Goal: Task Accomplishment & Management: Complete application form

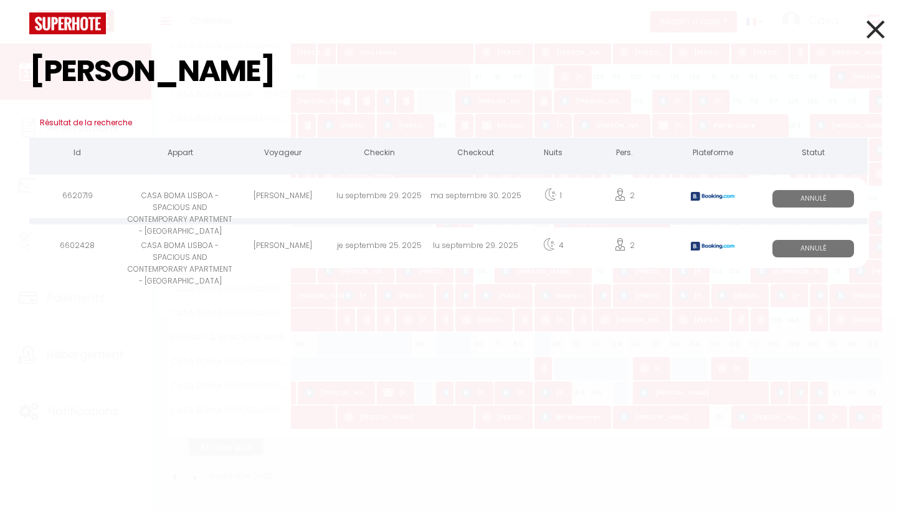
type input "[PERSON_NAME]"
click at [876, 32] on icon at bounding box center [875, 29] width 18 height 31
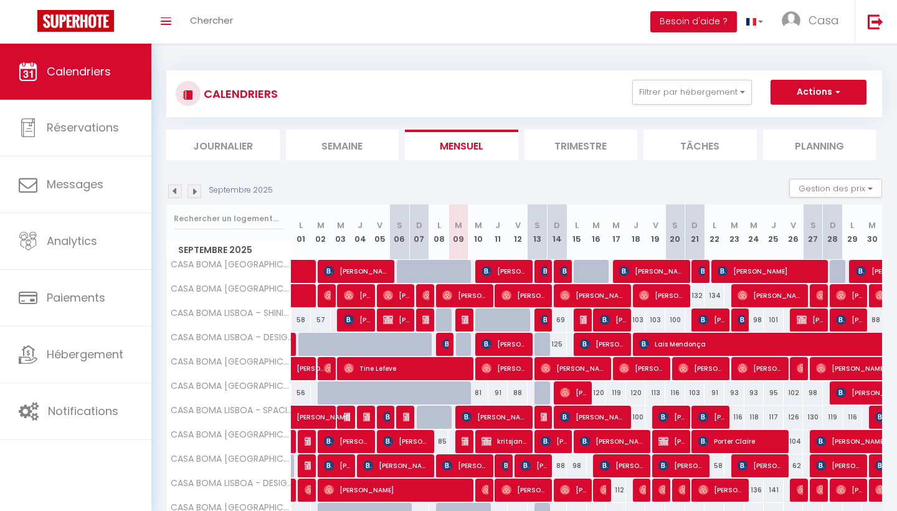
click at [541, 271] on img at bounding box center [546, 271] width 10 height 10
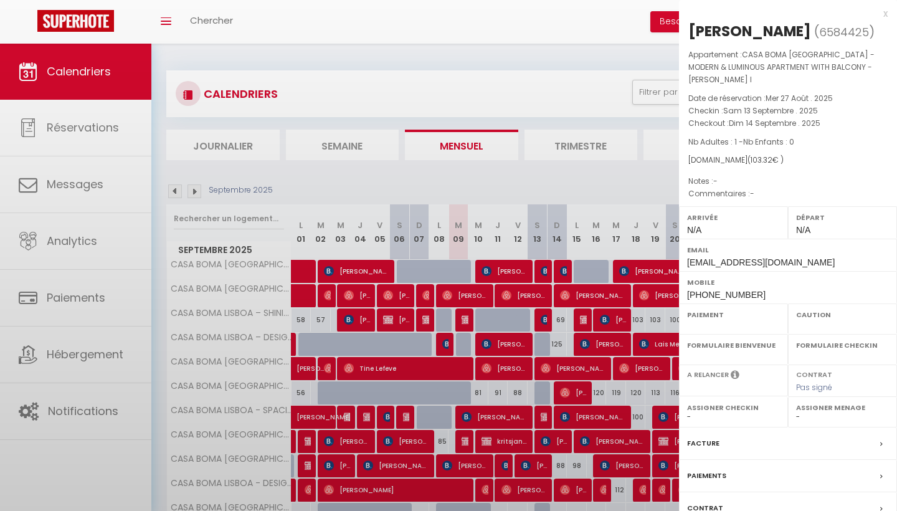
select select "OK"
select select "KO"
select select "0"
select select "1"
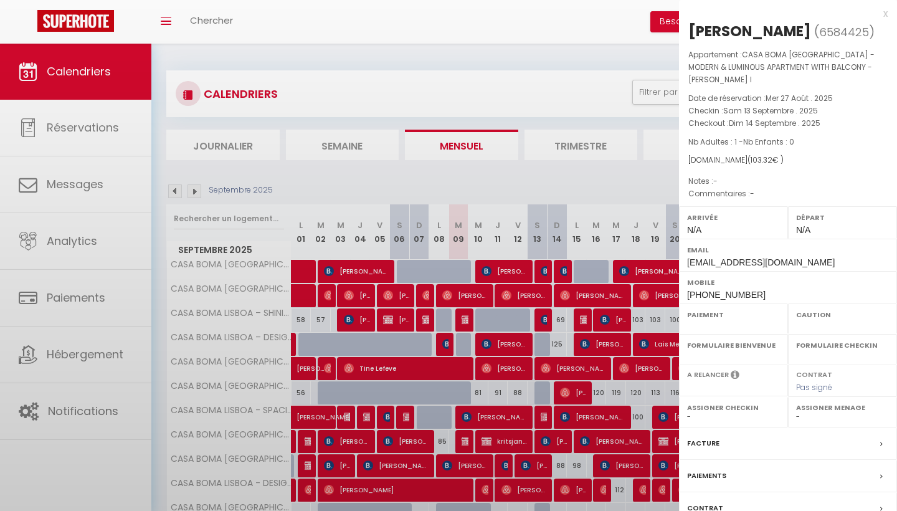
select select
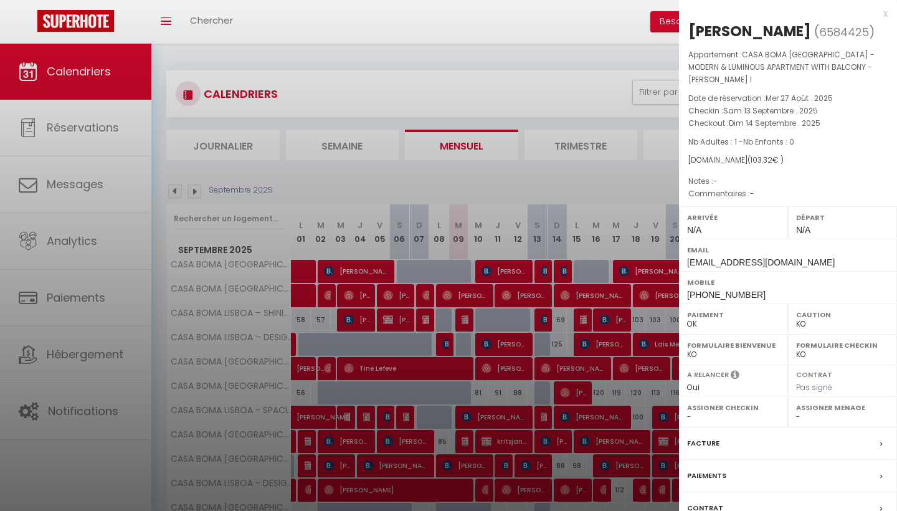
click at [884, 14] on div "x" at bounding box center [783, 13] width 209 height 15
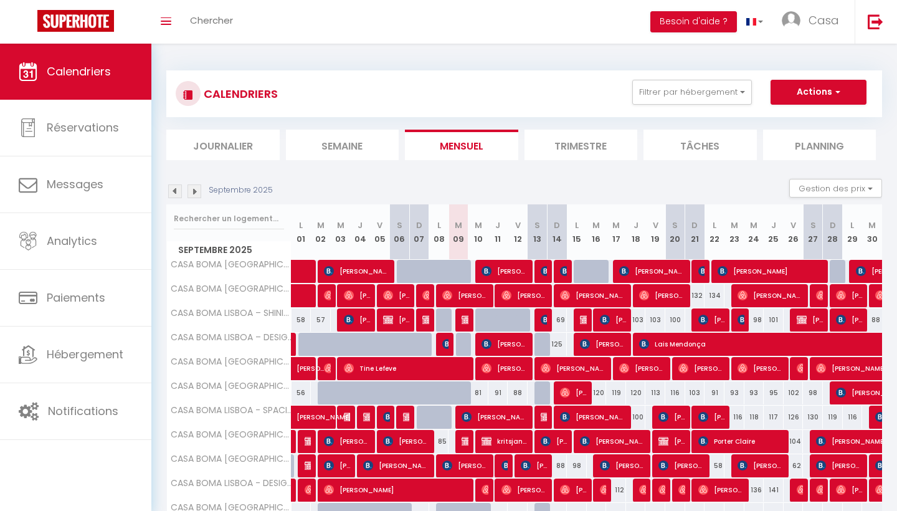
click at [477, 319] on div at bounding box center [485, 320] width 20 height 24
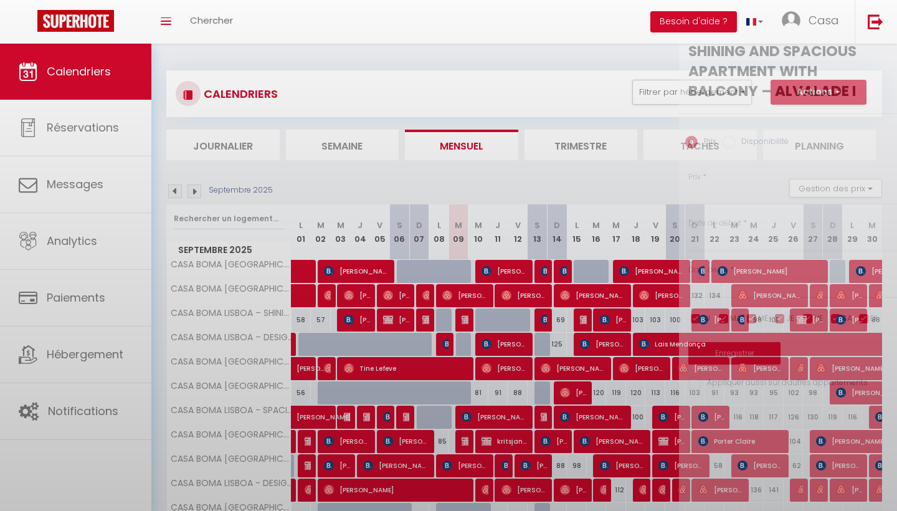
type input "78"
select select "1"
type input "Mer 10 Septembre 2025"
type input "Jeu 11 Septembre 2025"
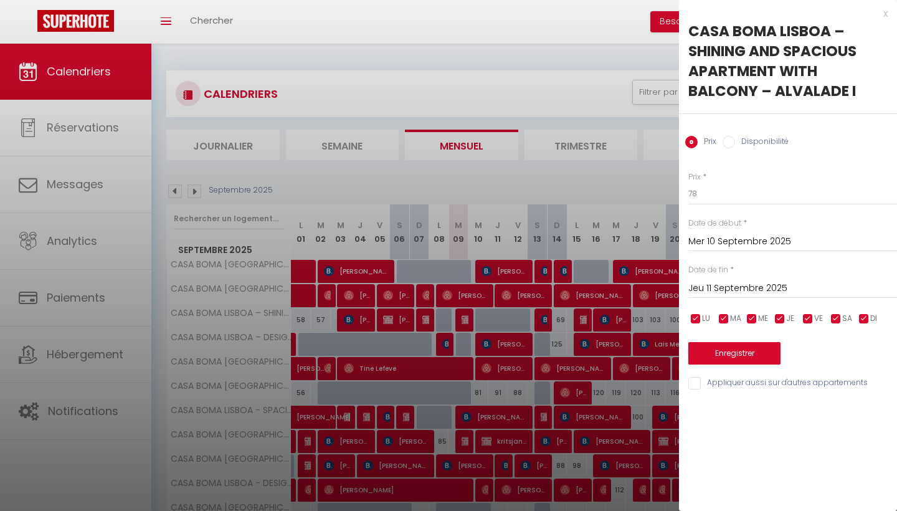
click at [777, 141] on label "Disponibilité" at bounding box center [762, 143] width 54 height 14
click at [735, 141] on input "Disponibilité" at bounding box center [728, 142] width 12 height 12
radio input "true"
radio input "false"
click at [882, 12] on div "x" at bounding box center [783, 13] width 209 height 15
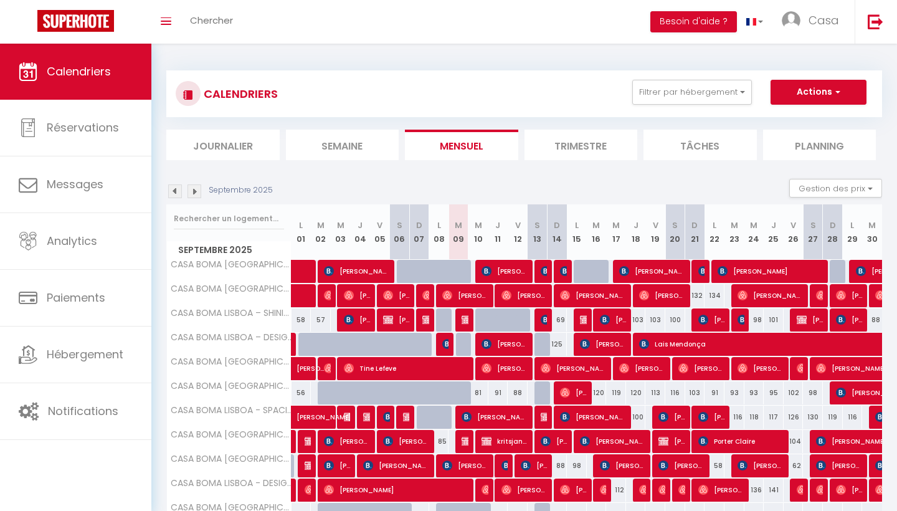
click at [511, 340] on span "[PERSON_NAME]" at bounding box center [504, 344] width 47 height 24
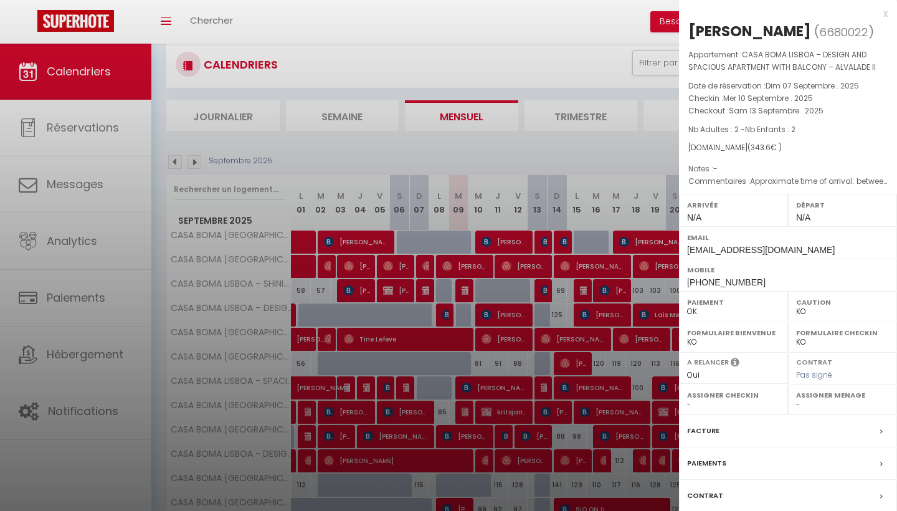
scroll to position [71, 0]
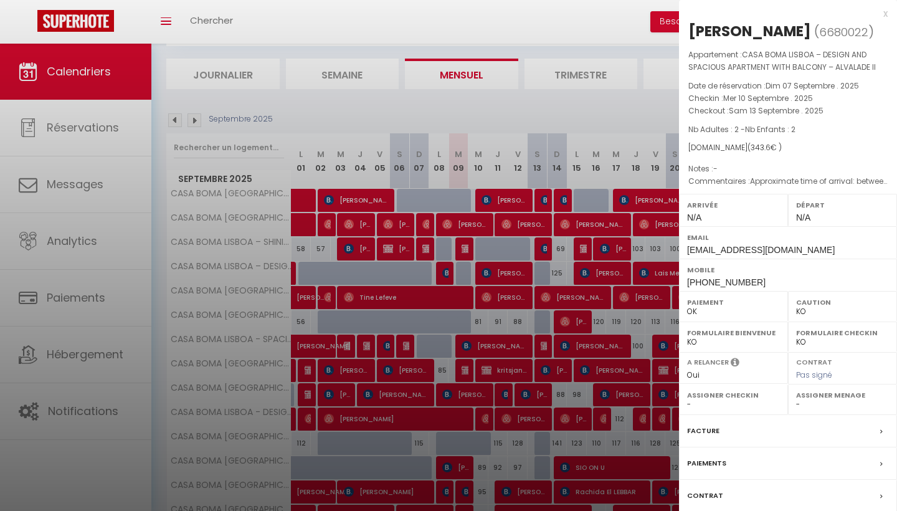
click at [707, 432] on label "Facture" at bounding box center [703, 430] width 32 height 13
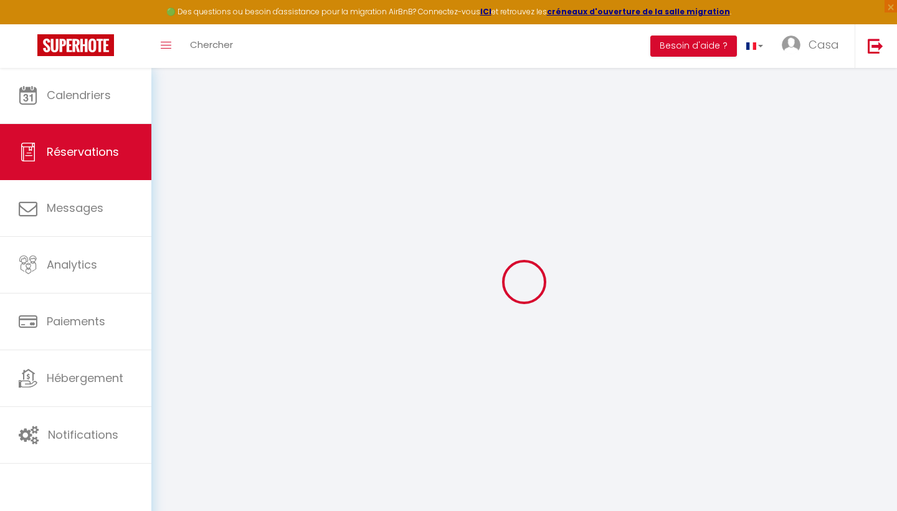
type input "[PERSON_NAME]"
type input "Monelli"
type input "[EMAIL_ADDRESS][DOMAIN_NAME]"
type input "[PHONE_NUMBER]"
select select "IT"
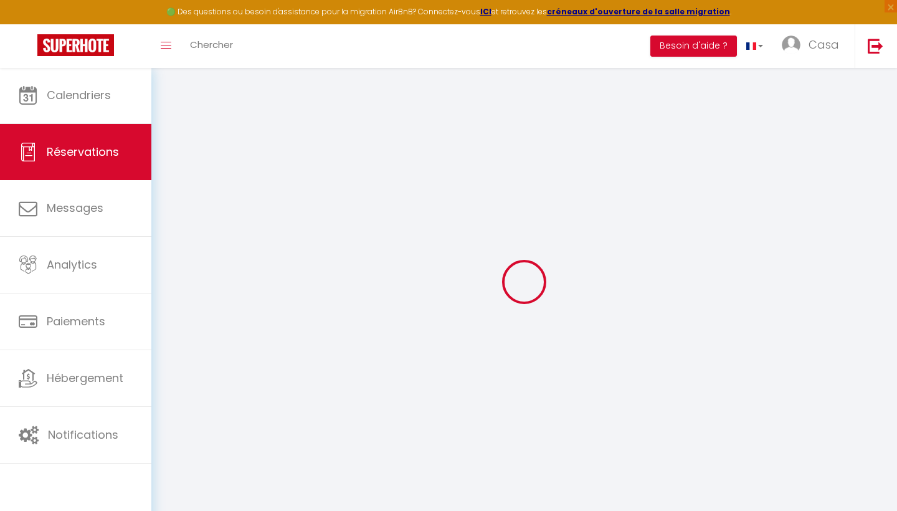
type input "47.94"
select select "11021"
select select "1"
select select
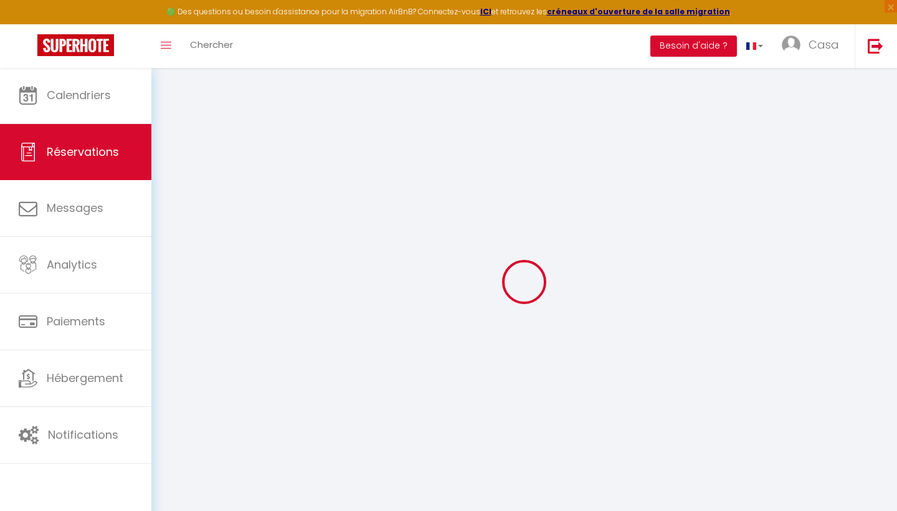
type input "2"
select select "12"
select select
select select "2"
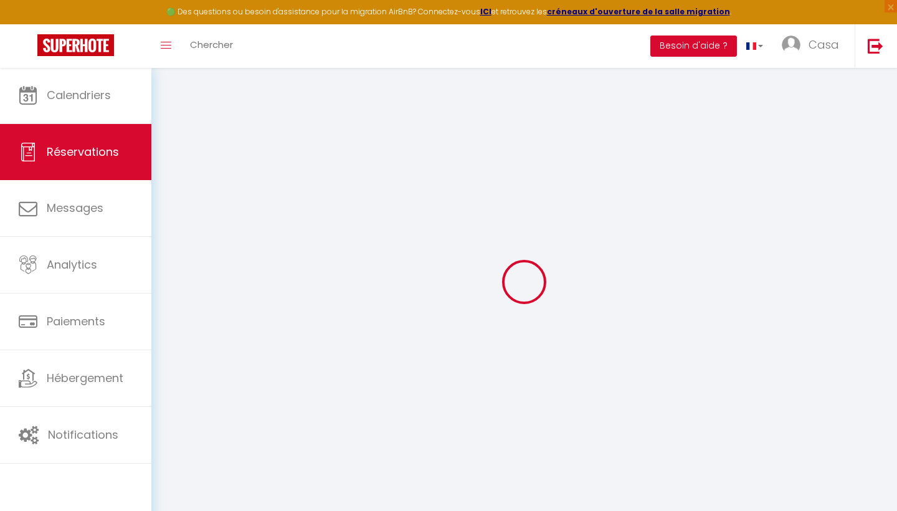
type input "0"
select select
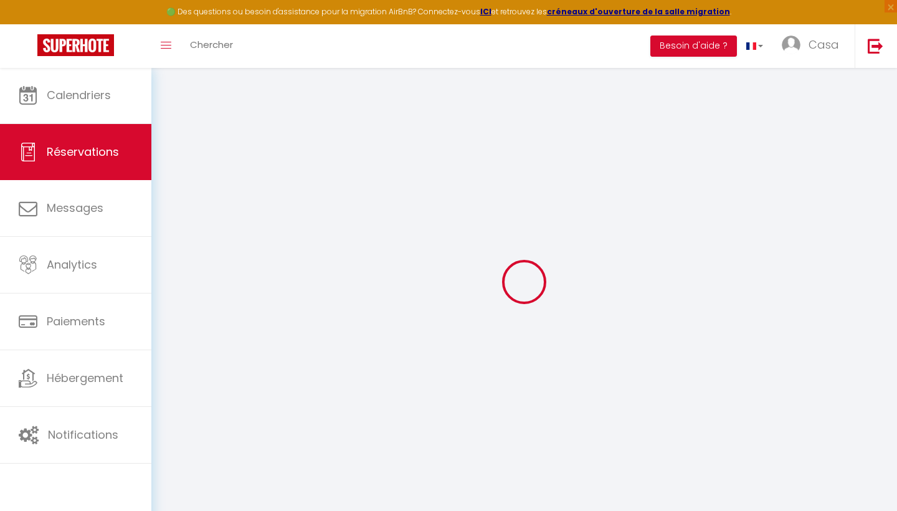
select select "14"
select select
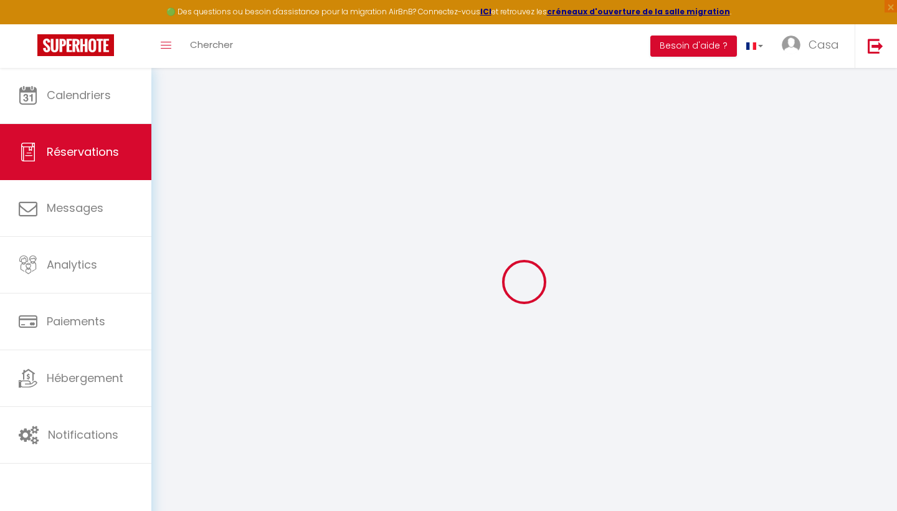
checkbox input "false"
type textarea "Approximate time of arrival: between 14:00 and 15:00 Check out [DATE] 5 am"
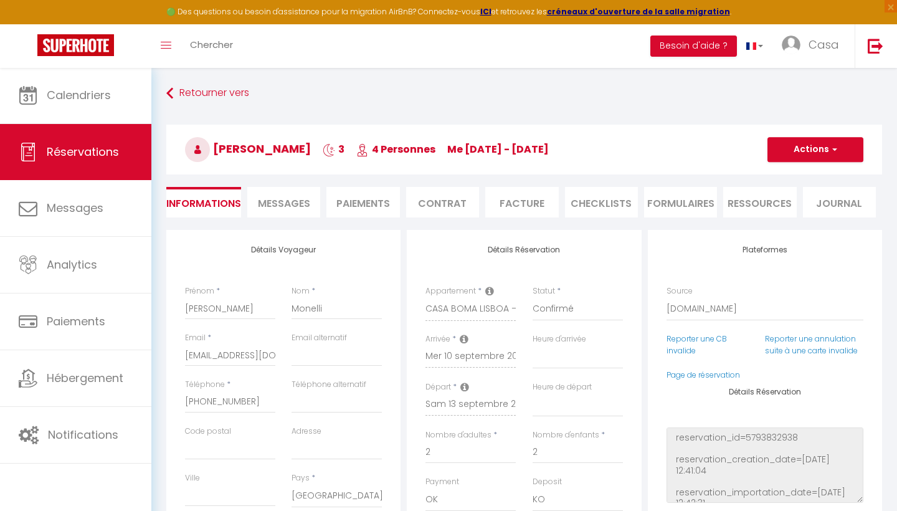
type input "37"
type input "24"
select select
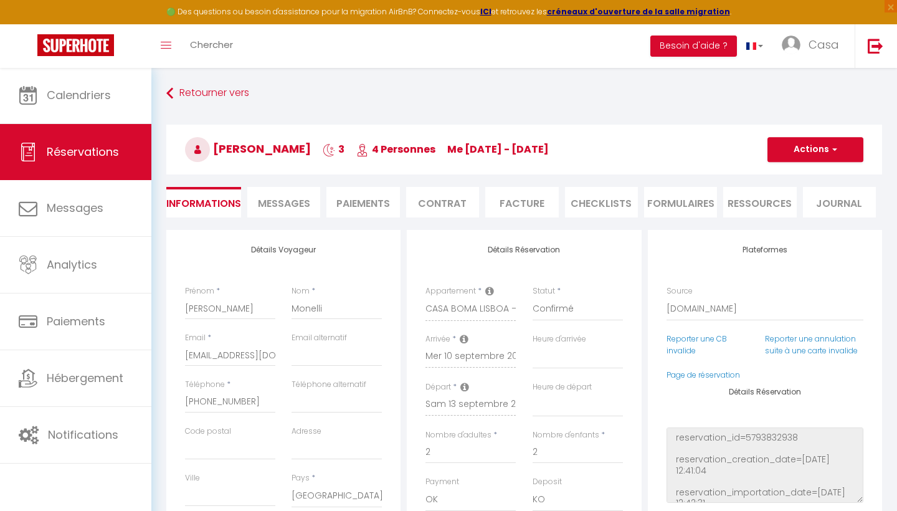
select select
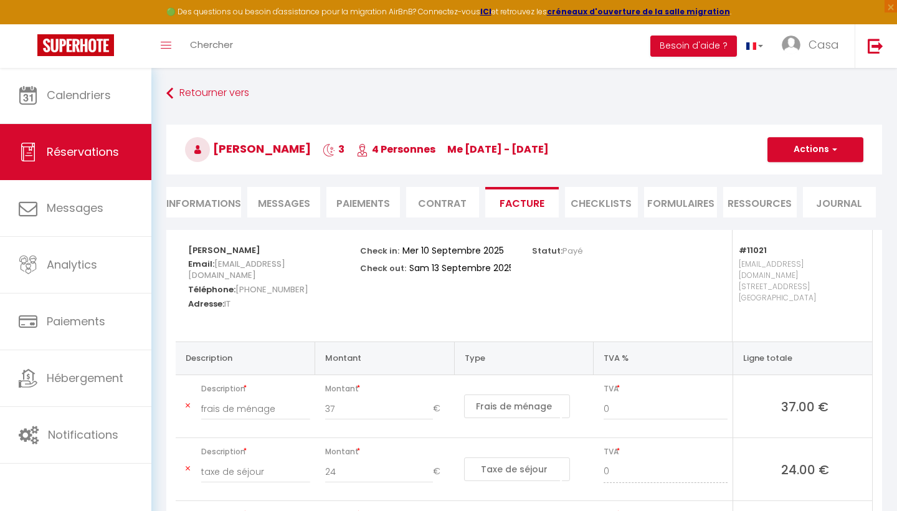
click at [225, 204] on li "Informations" at bounding box center [203, 202] width 75 height 31
select select
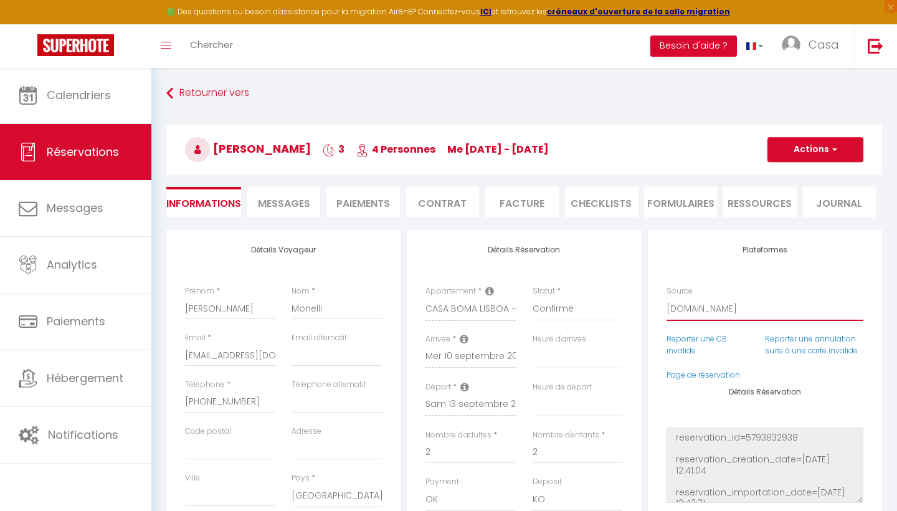
select select "54"
select select
checkbox input "false"
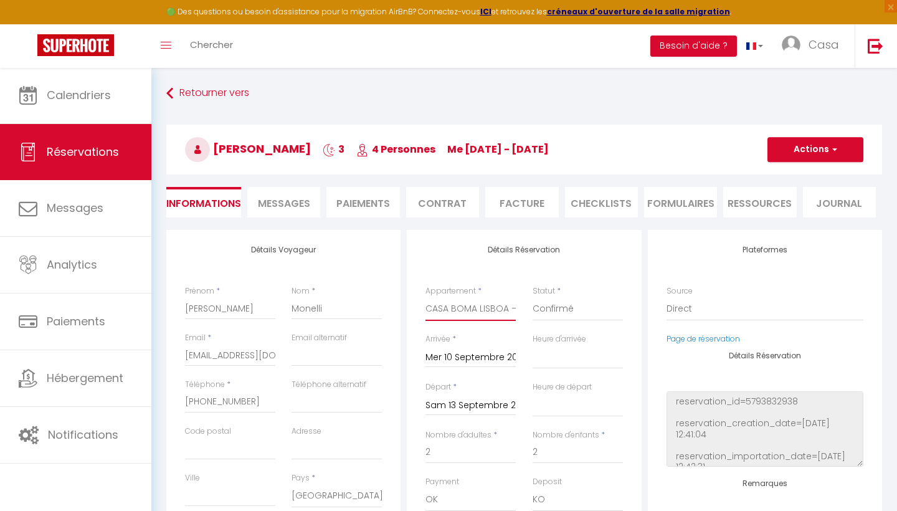
select select "10609"
select select
checkbox input "false"
select select
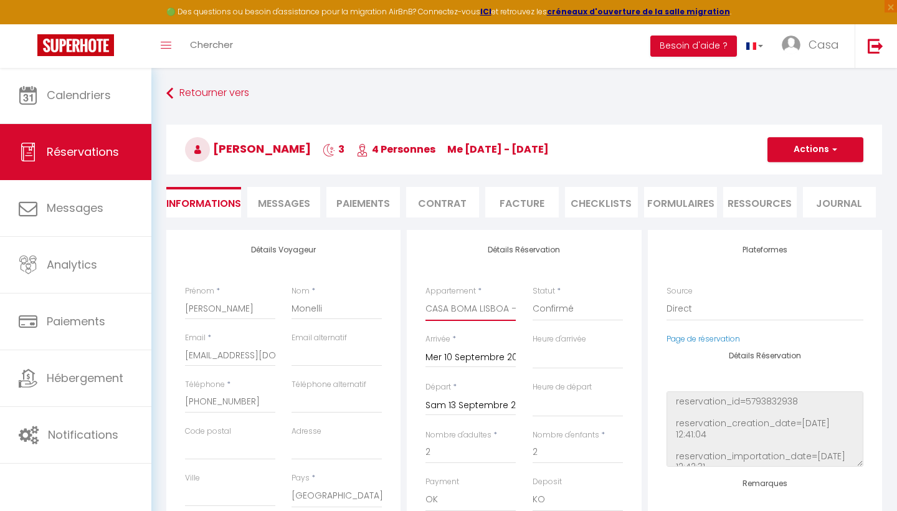
select select
checkbox input "false"
type input "12"
select select
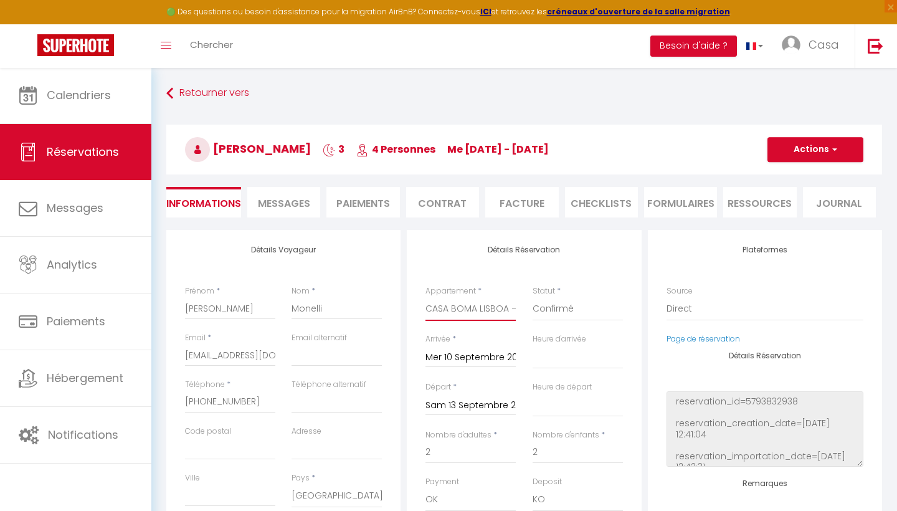
type input "248"
checkbox input "false"
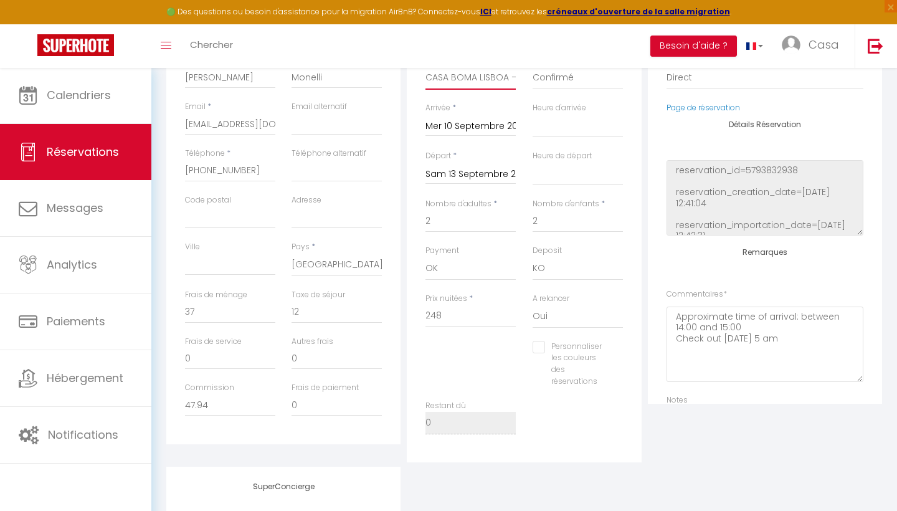
scroll to position [216, 0]
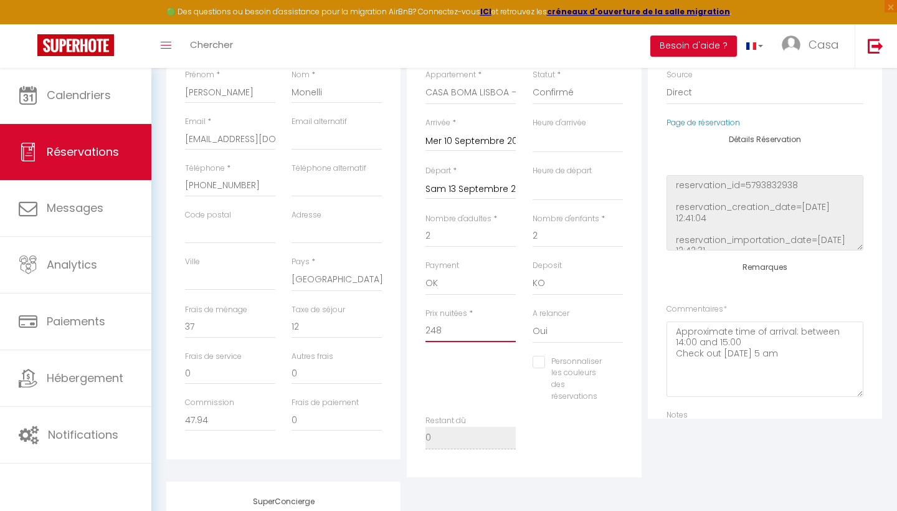
click at [509, 322] on input "248" at bounding box center [470, 330] width 90 height 22
type input "2"
select select
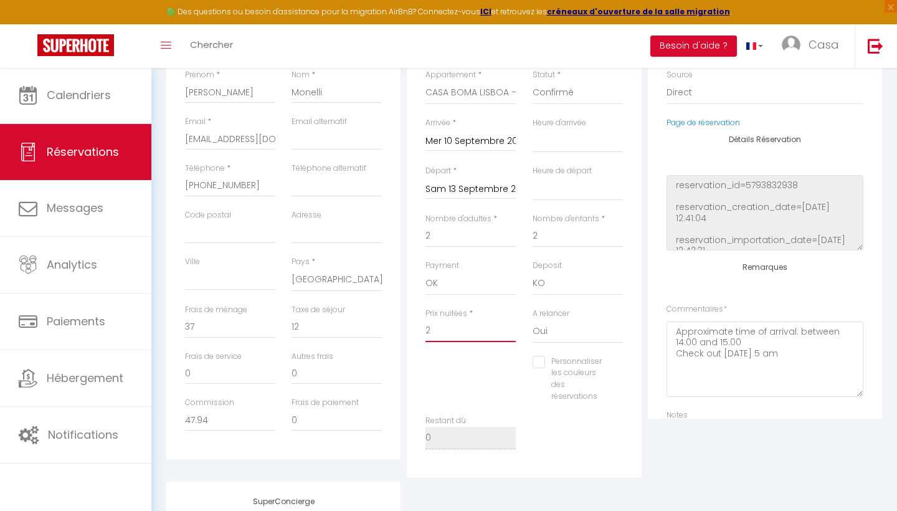
checkbox input "false"
type input "28"
select select
checkbox input "false"
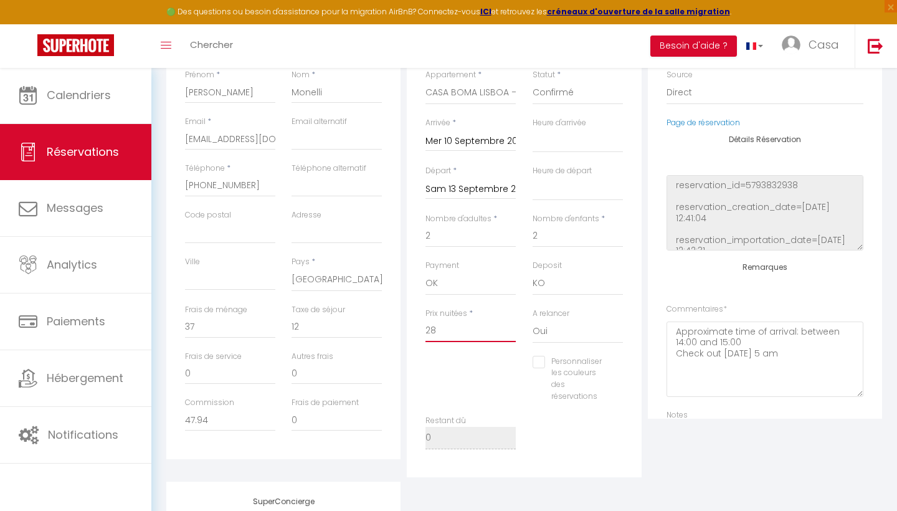
type input "280"
select select
checkbox input "false"
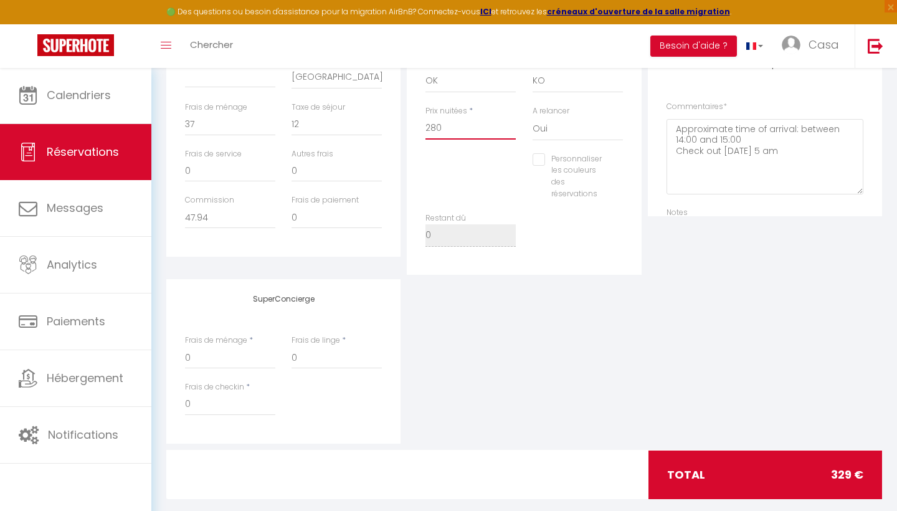
scroll to position [420, 0]
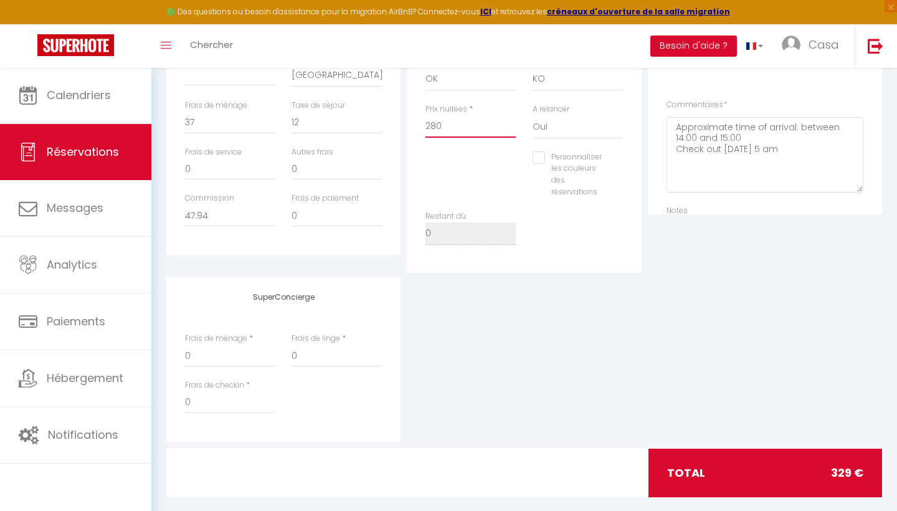
type input "28"
select select
checkbox input "false"
type input "2"
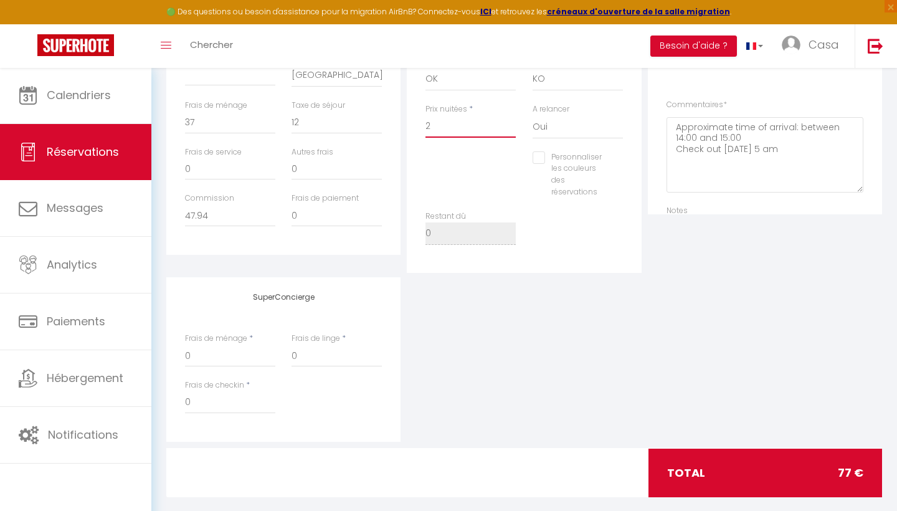
select select
checkbox input "false"
type input "22"
select select
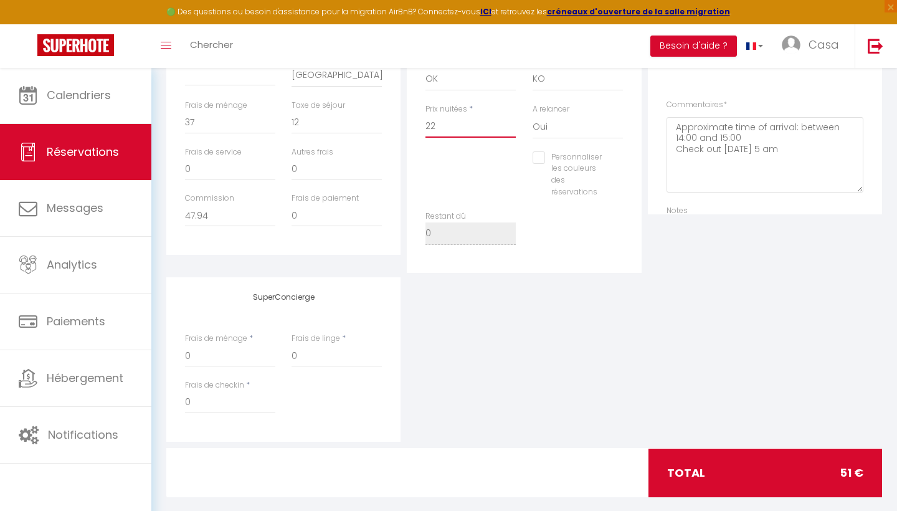
select select
checkbox input "false"
type input "229"
select select
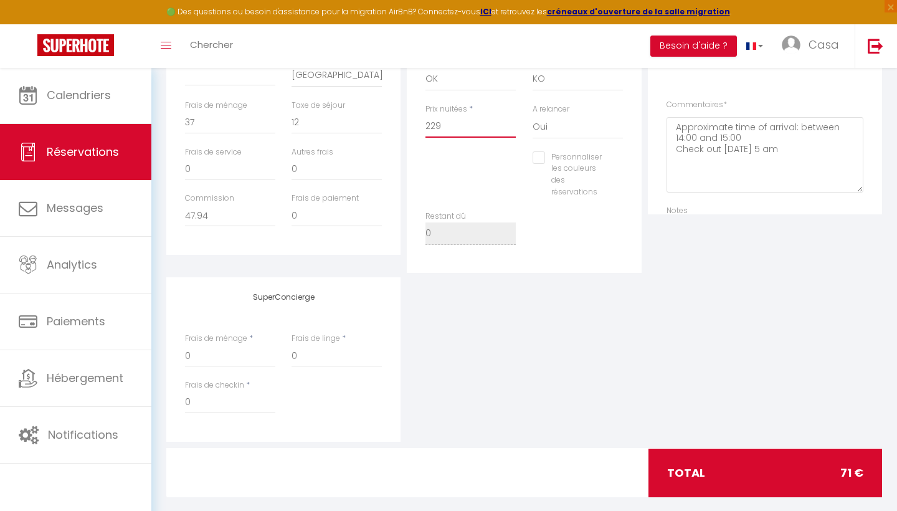
checkbox input "false"
type input "2290"
select select
checkbox input "false"
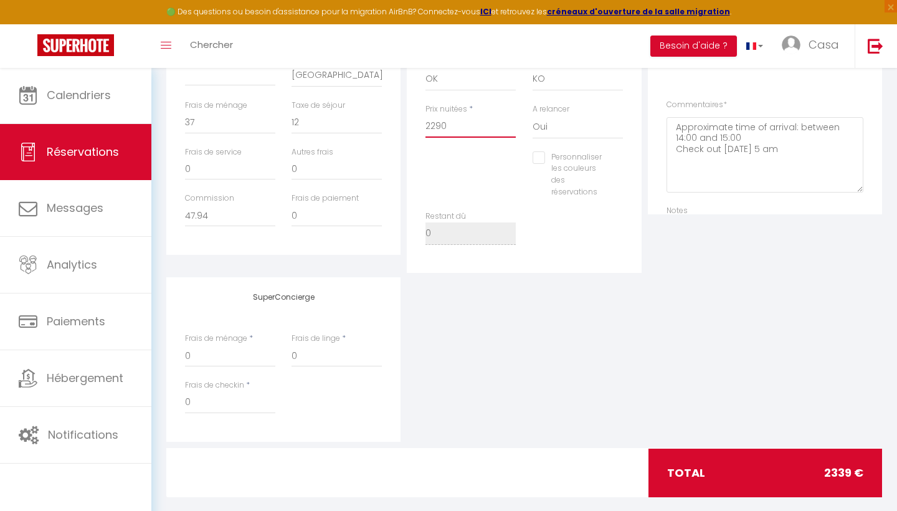
type input "229"
select select
checkbox input "false"
type input "22"
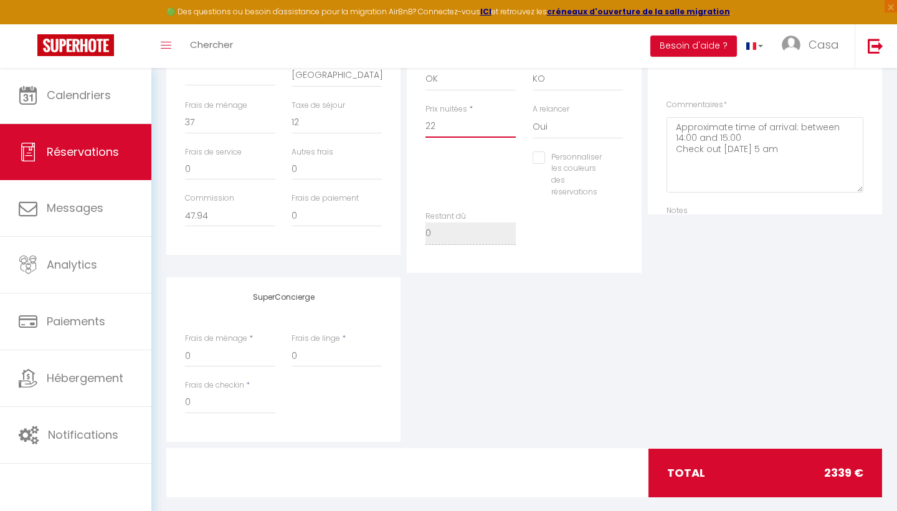
select select
checkbox input "false"
type input "2"
select select
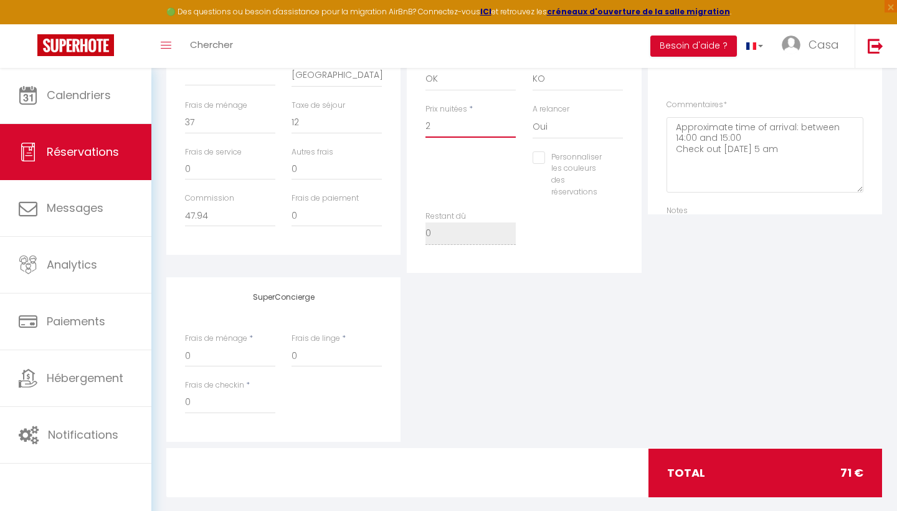
select select
checkbox input "false"
type input "29"
select select
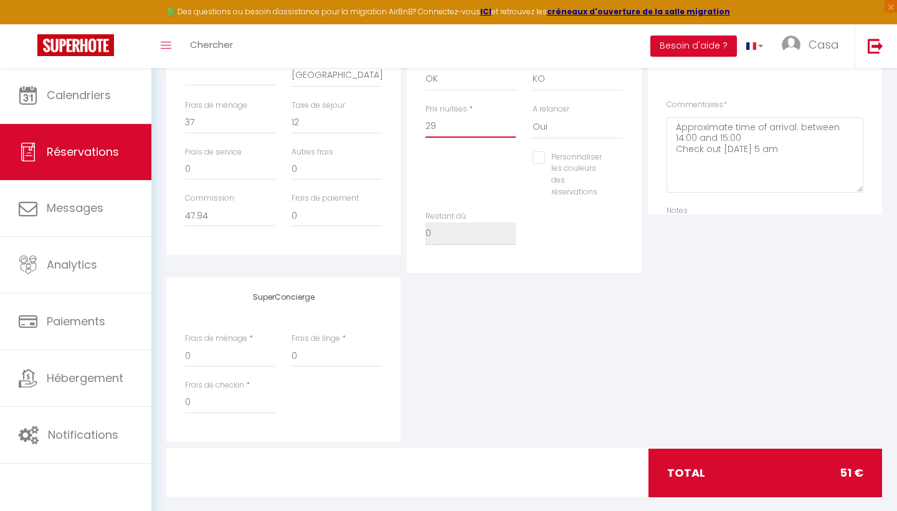
checkbox input "false"
type input "290"
select select
checkbox input "false"
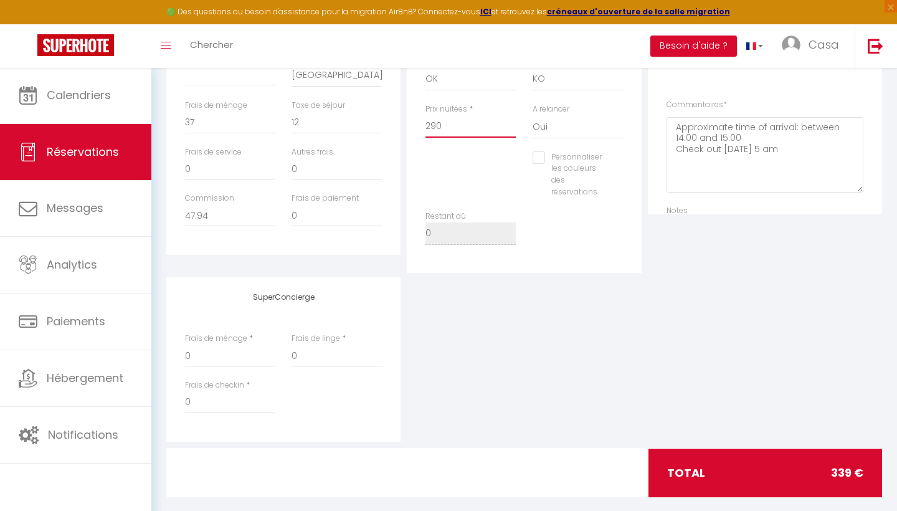
type input "290"
type input "0"
select select
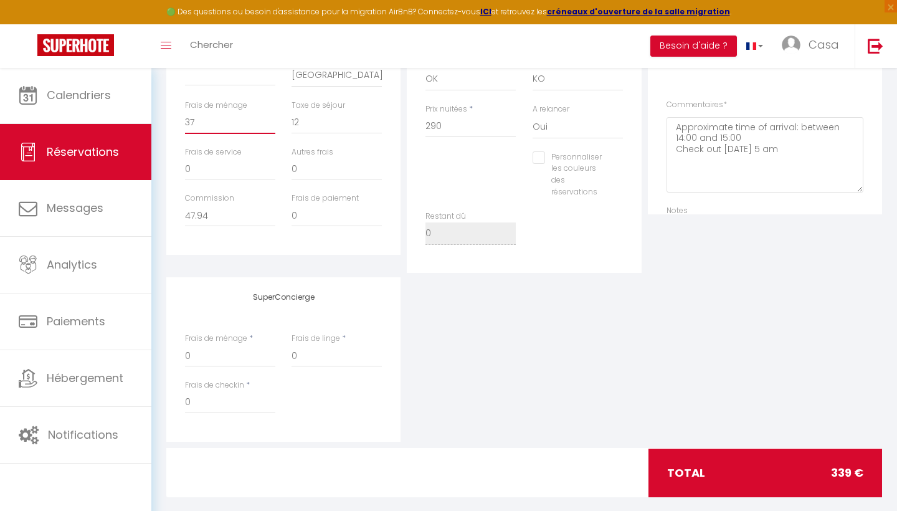
checkbox input "false"
click at [262, 126] on input "0" at bounding box center [230, 122] width 90 height 22
type input "3"
select select
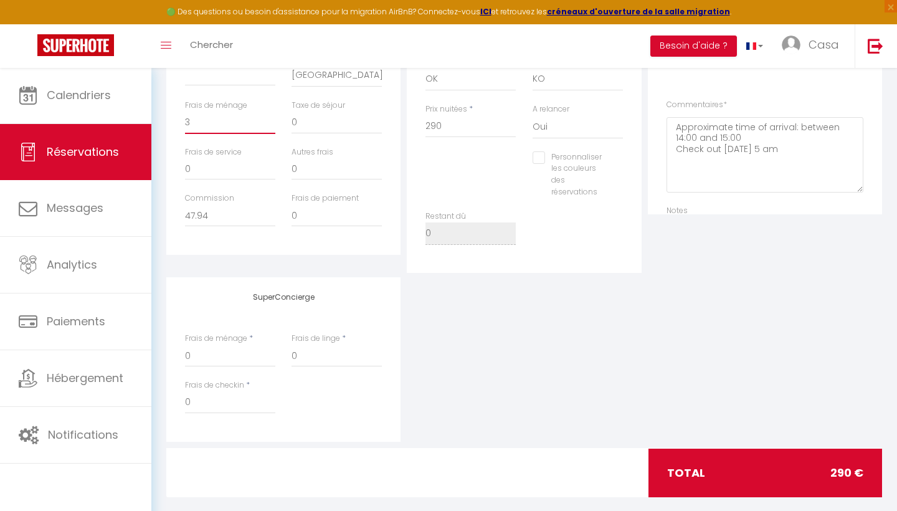
select select
checkbox input "false"
type input "37"
select select
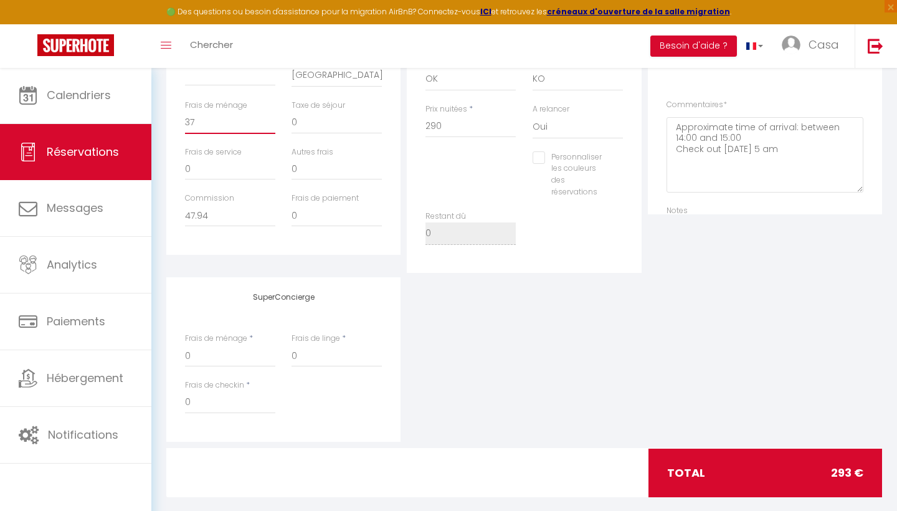
checkbox input "false"
type input "37"
click at [331, 125] on input "0" at bounding box center [336, 122] width 90 height 22
type input "1"
select select
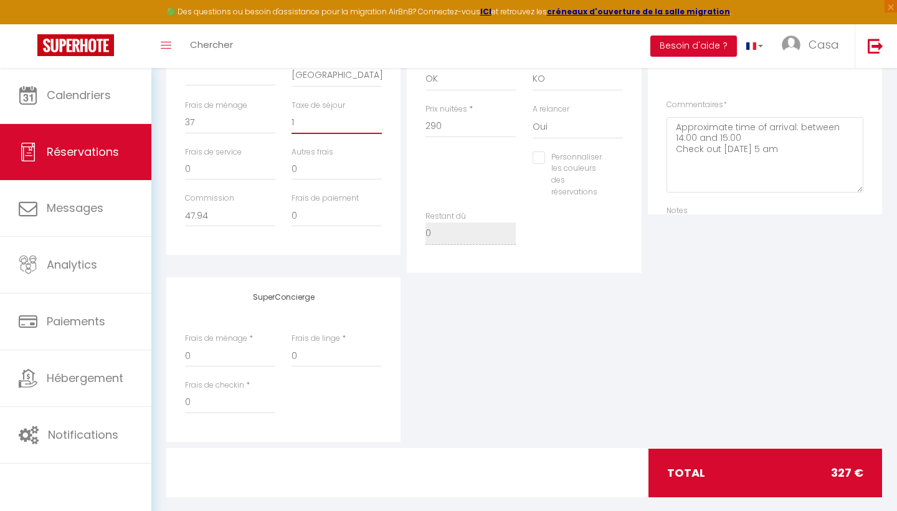
select select
checkbox input "false"
type input "14"
select select
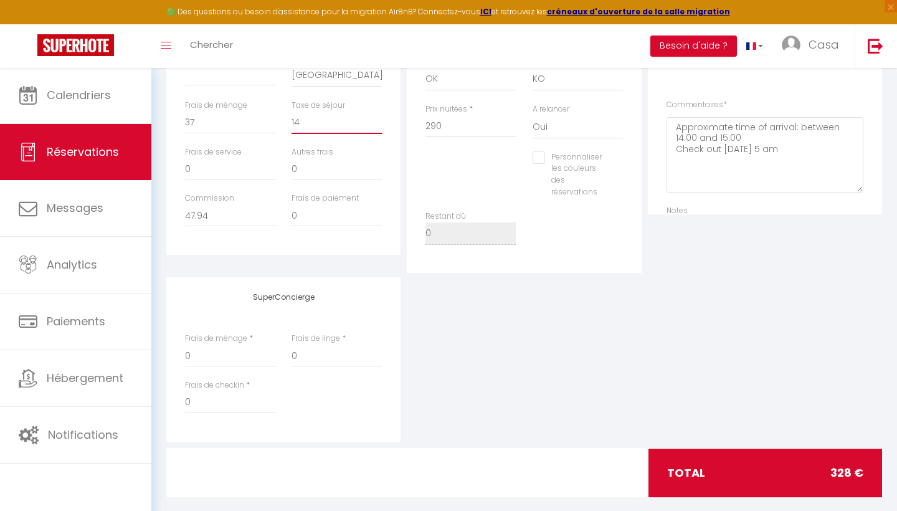
checkbox input "false"
type input "14"
click at [405, 133] on div "Détails Réservation Appartement * CASA BOMA [GEOGRAPHIC_DATA] - MODERN & LUMINO…" at bounding box center [524, 40] width 240 height 463
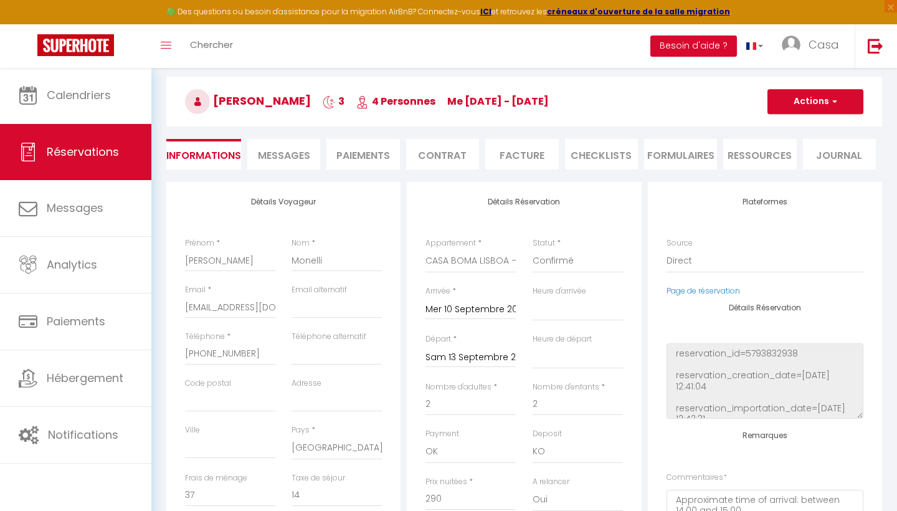
scroll to position [0, 0]
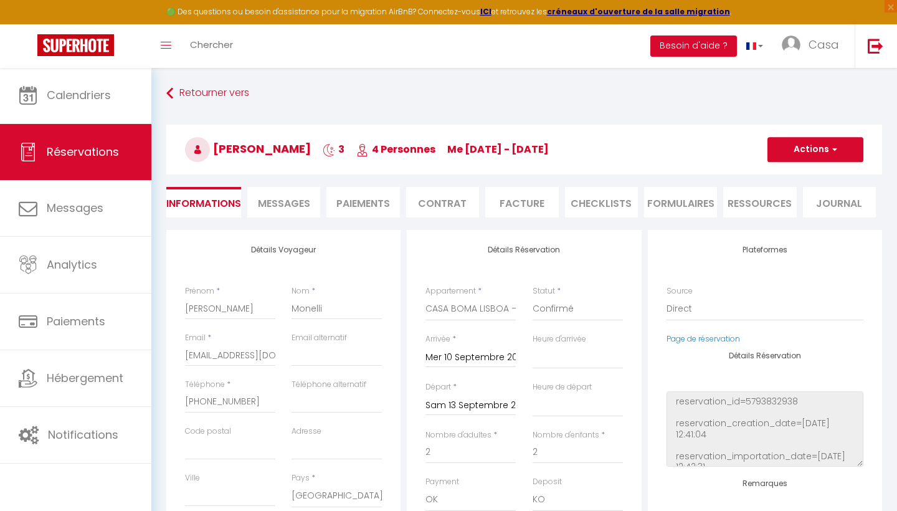
click at [813, 145] on button "Actions" at bounding box center [815, 149] width 96 height 25
click at [801, 176] on link "Enregistrer" at bounding box center [803, 177] width 98 height 16
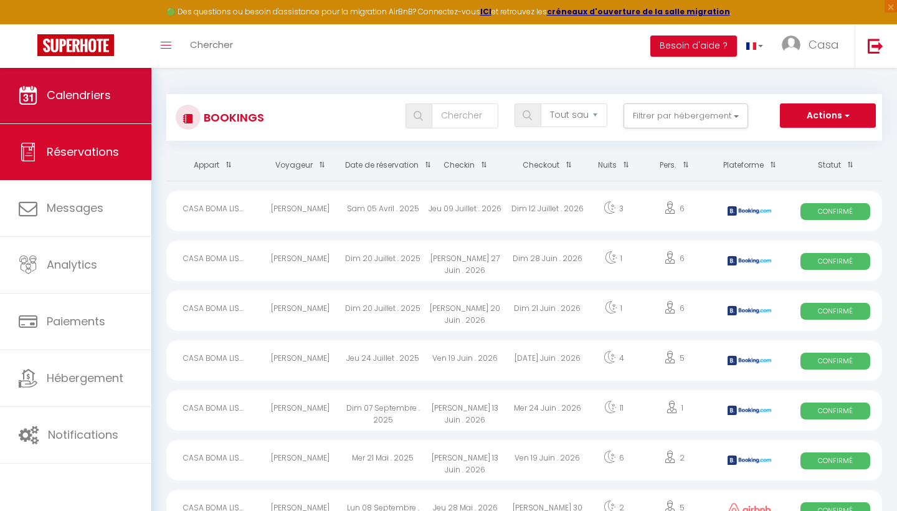
click at [116, 102] on link "Calendriers" at bounding box center [75, 95] width 151 height 56
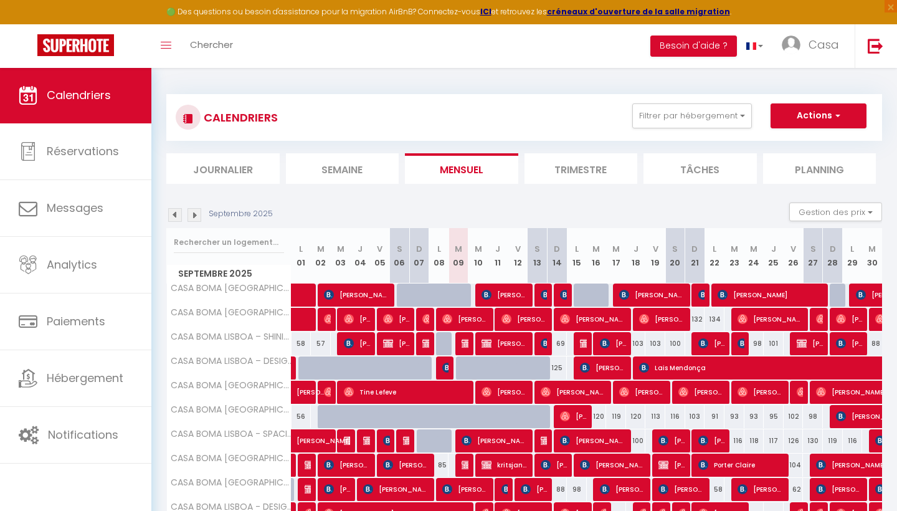
click at [445, 372] on span "[PERSON_NAME]" at bounding box center [445, 368] width 7 height 24
select select "OK"
select select "KO"
select select "0"
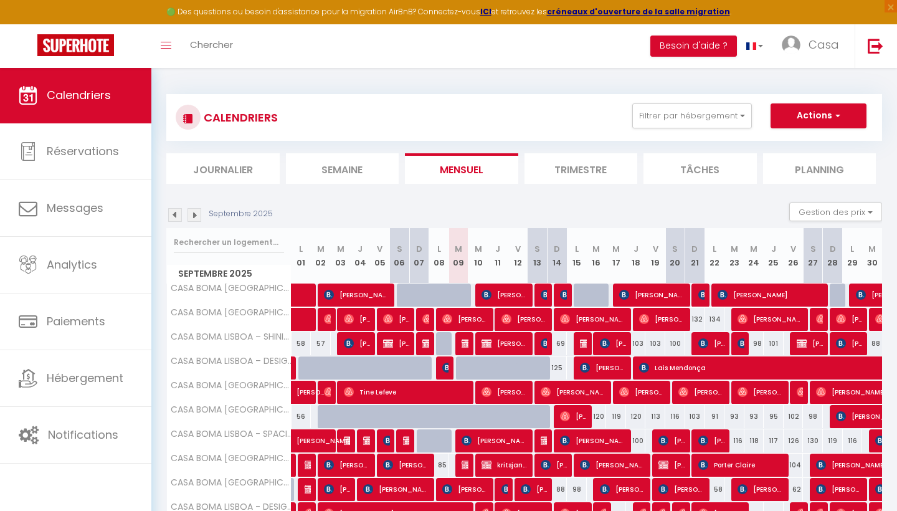
select select "1"
select select
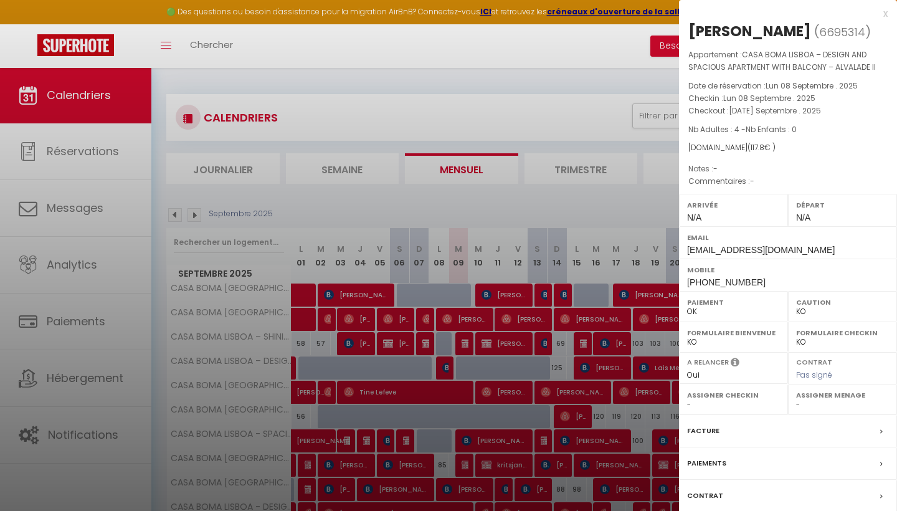
click at [882, 13] on div "x" at bounding box center [783, 13] width 209 height 15
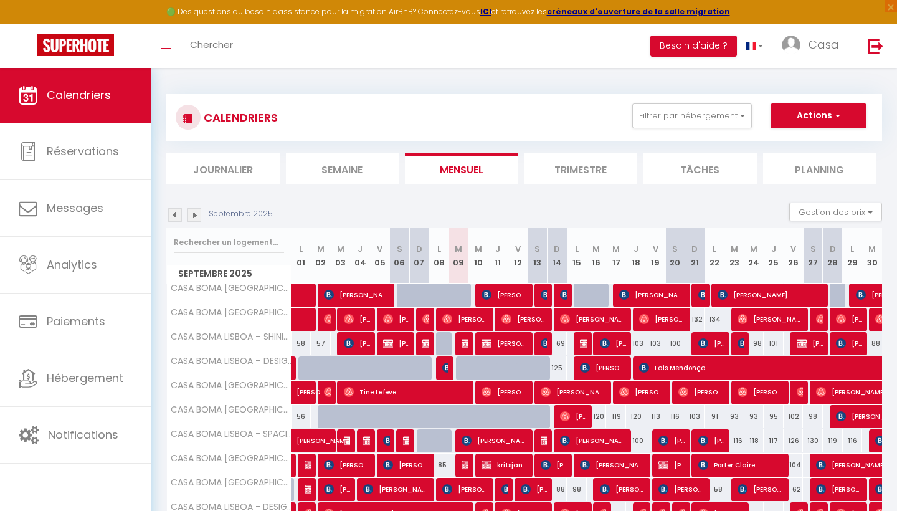
click at [447, 369] on img at bounding box center [447, 367] width 10 height 10
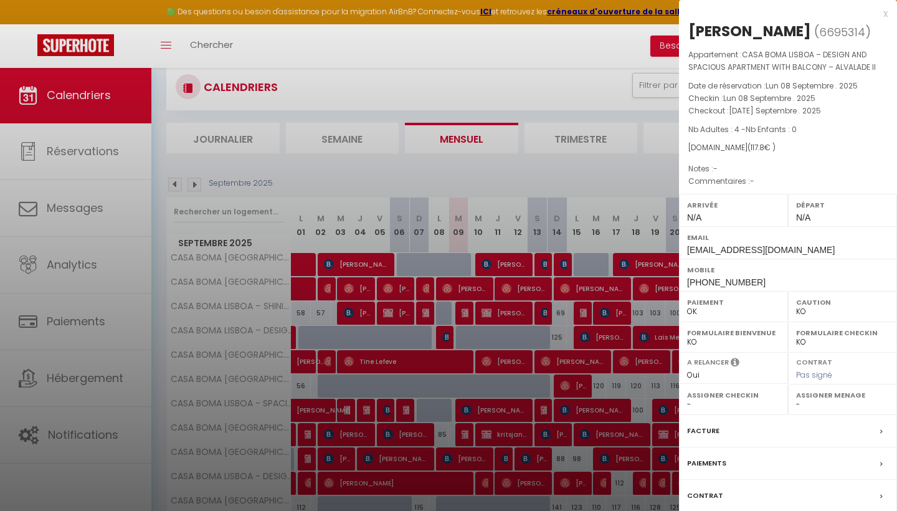
scroll to position [52, 0]
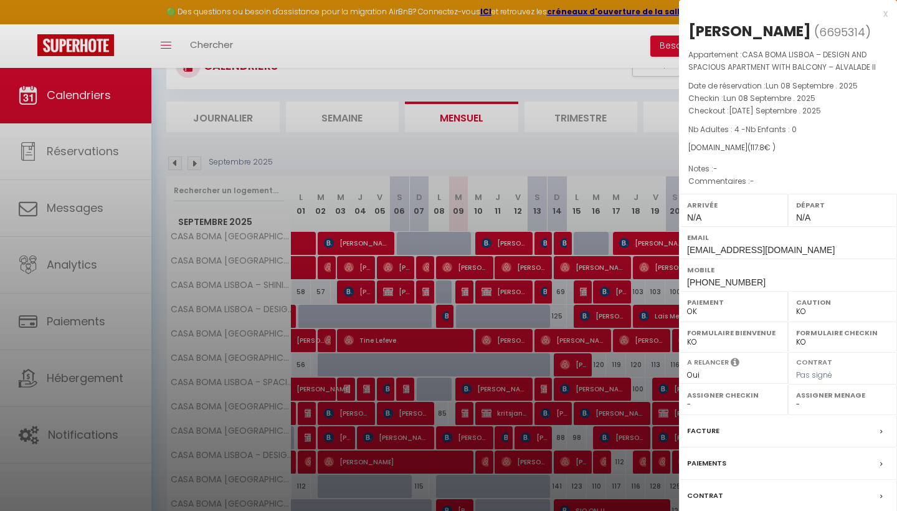
click at [710, 425] on label "Facture" at bounding box center [703, 430] width 32 height 13
select select
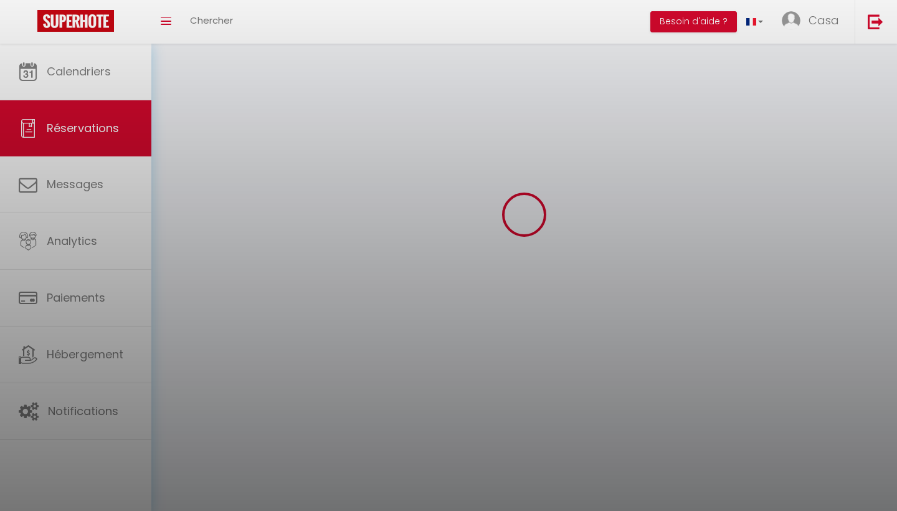
select select
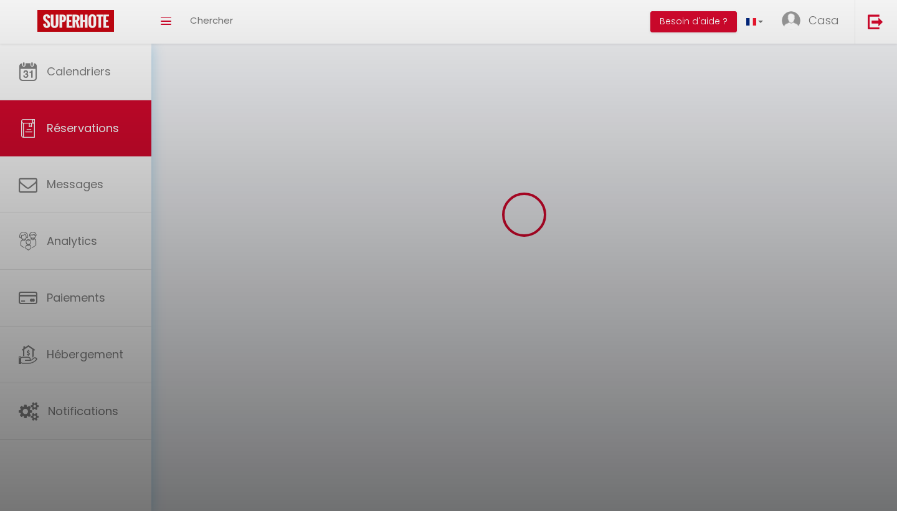
select select
checkbox input "false"
select select
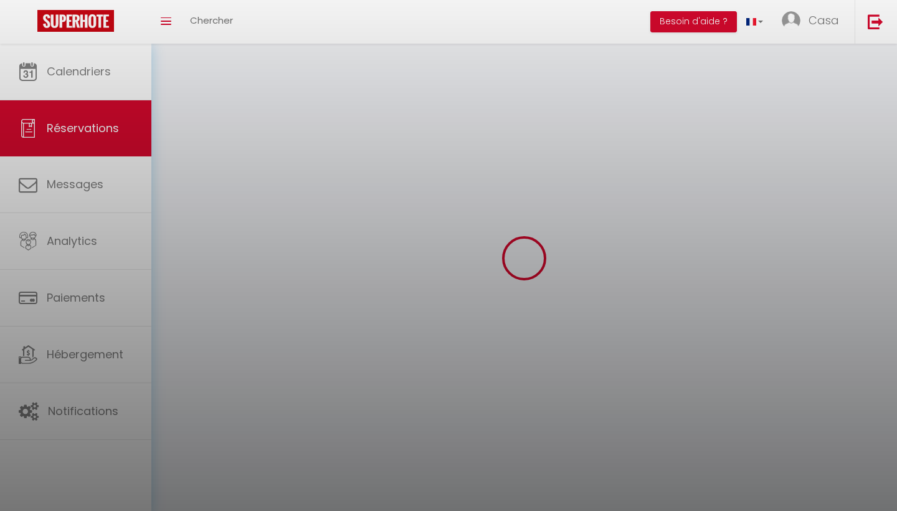
select select
checkbox input "false"
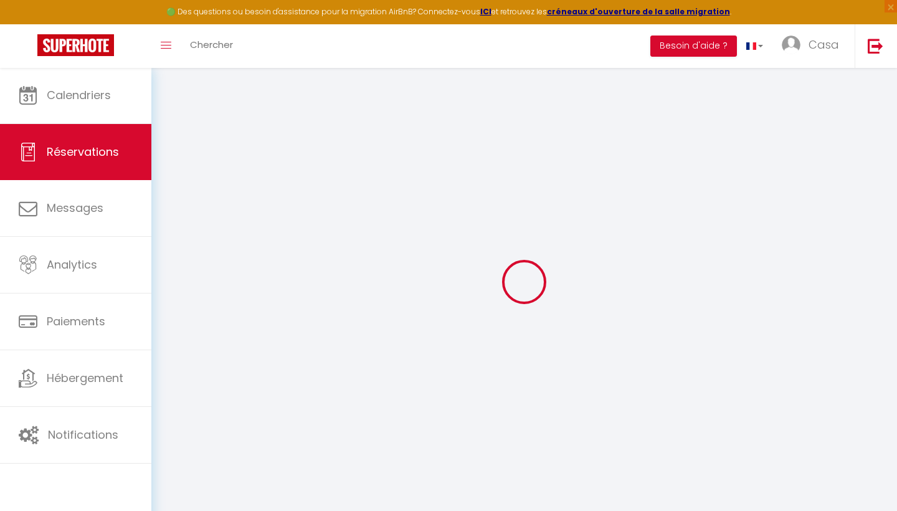
select select
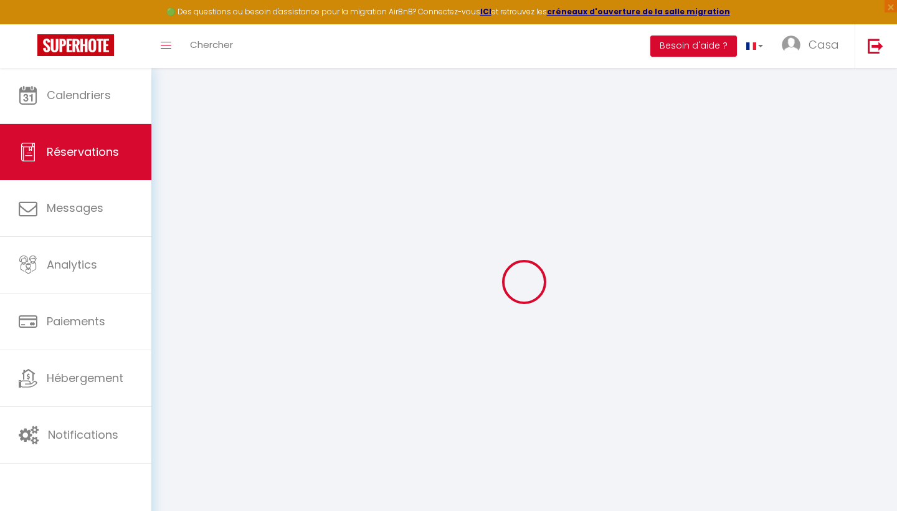
select select
checkbox input "false"
select select
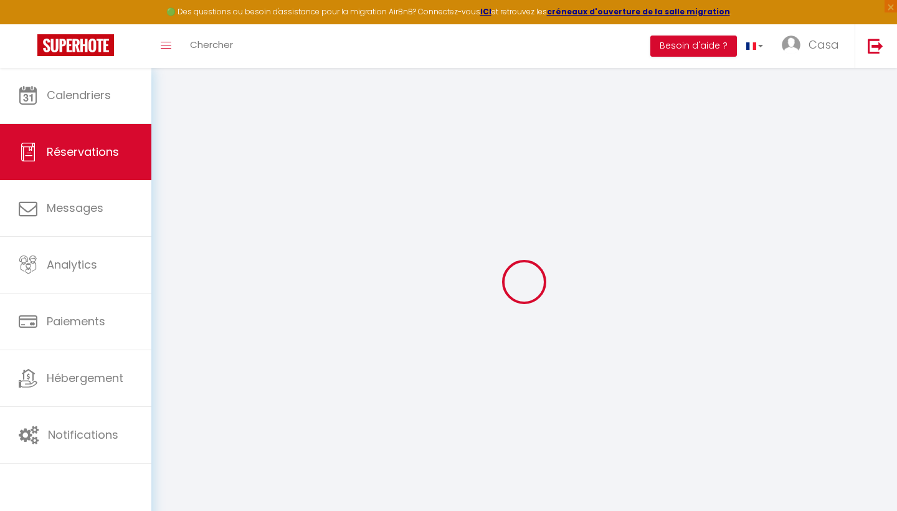
select select
checkbox input "false"
select select
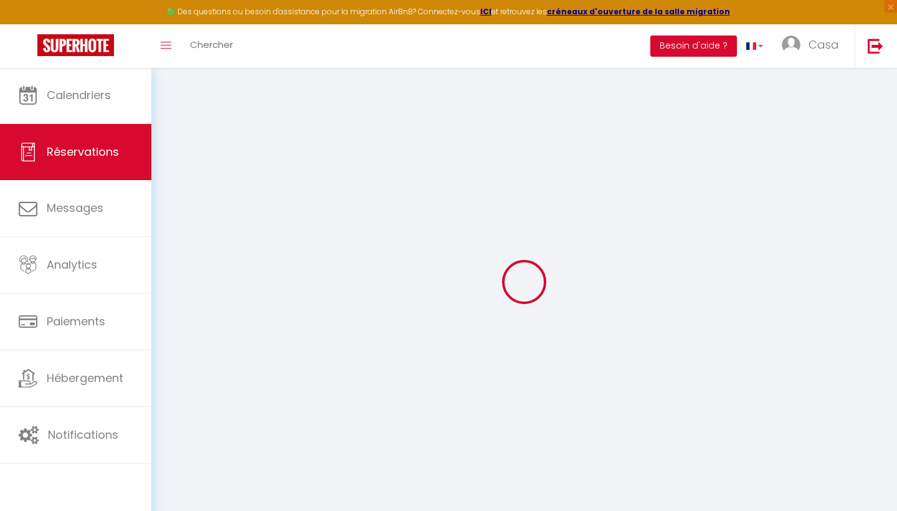
type input "Nikhil"
type input "[PERSON_NAME]"
type input "[EMAIL_ADDRESS][DOMAIN_NAME]"
type input "[PHONE_NUMBER]"
type input "."
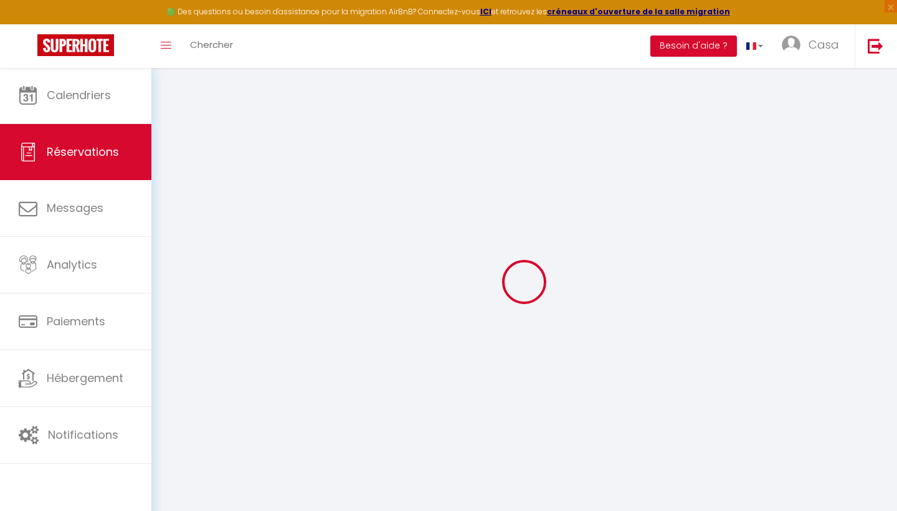
select select "PT"
type input "15.27"
select select "11021"
select select "1"
select select
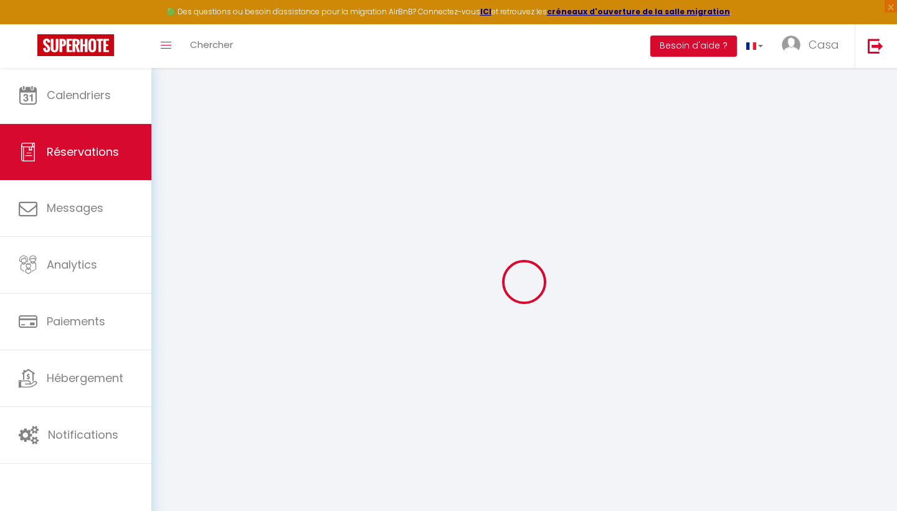
select select
type input "4"
select select "12"
select select
type input "64.8"
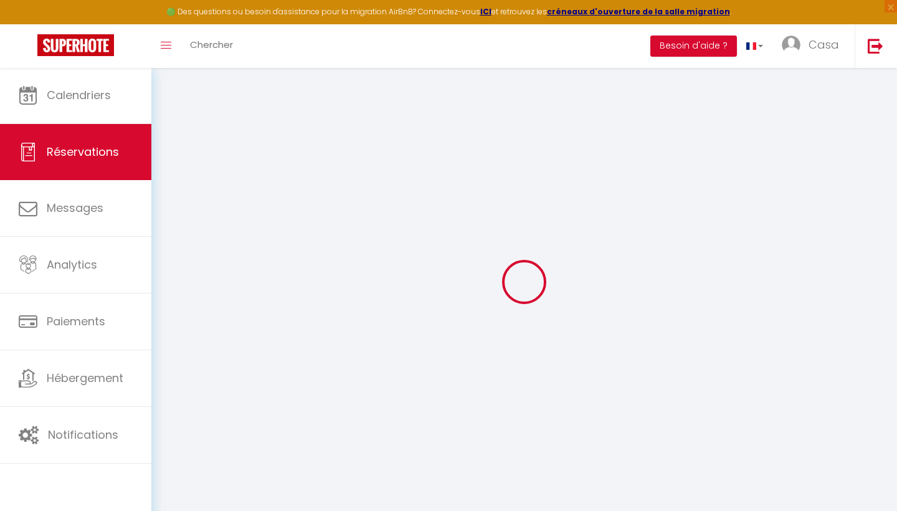
checkbox input "false"
type input "0"
select select "2"
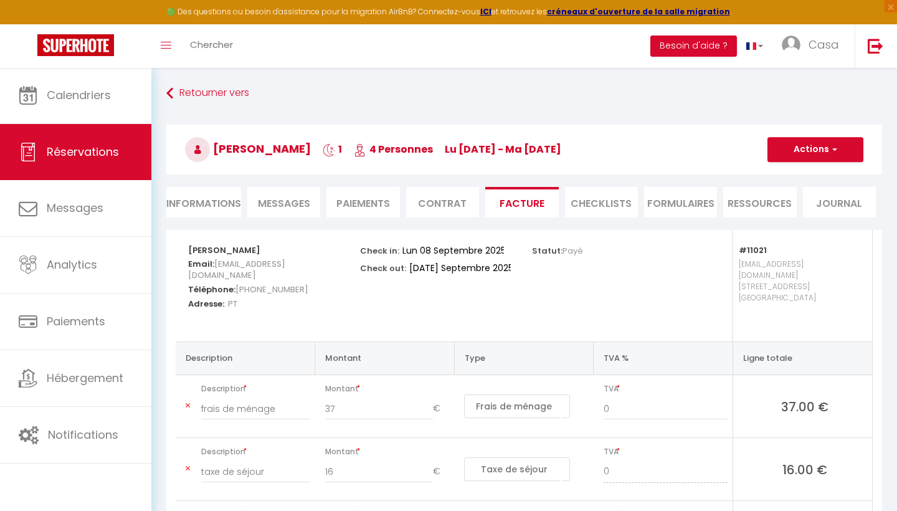
click at [209, 200] on li "Informations" at bounding box center [203, 202] width 75 height 31
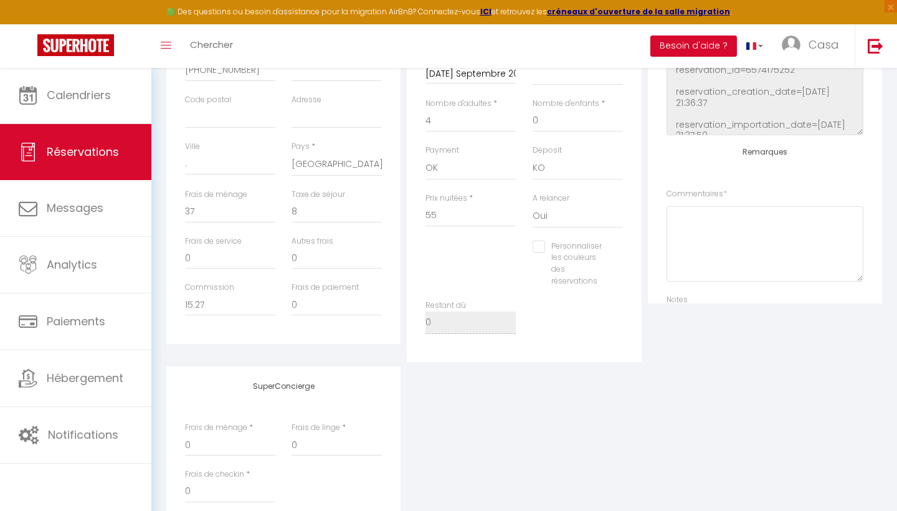
scroll to position [231, 0]
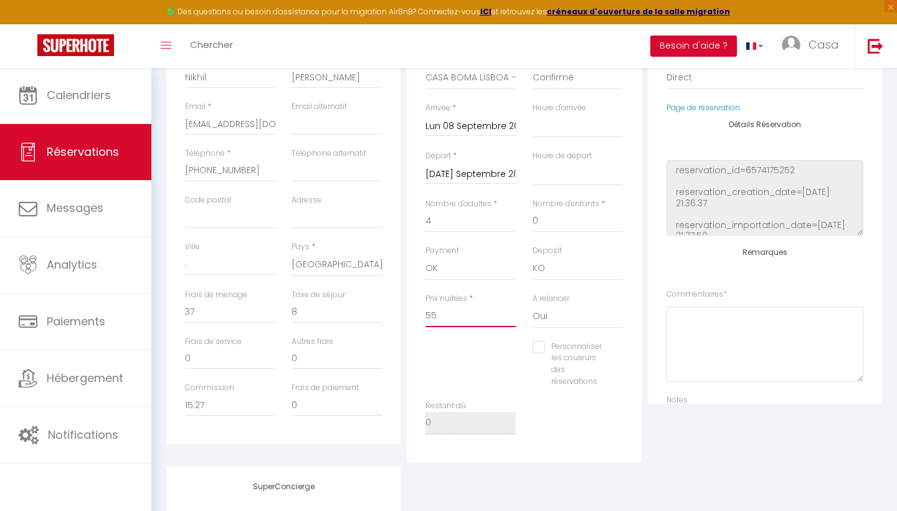
click at [487, 311] on input "55" at bounding box center [470, 316] width 90 height 22
click at [258, 314] on input "0" at bounding box center [230, 312] width 90 height 22
click at [322, 309] on input "0" at bounding box center [336, 312] width 90 height 22
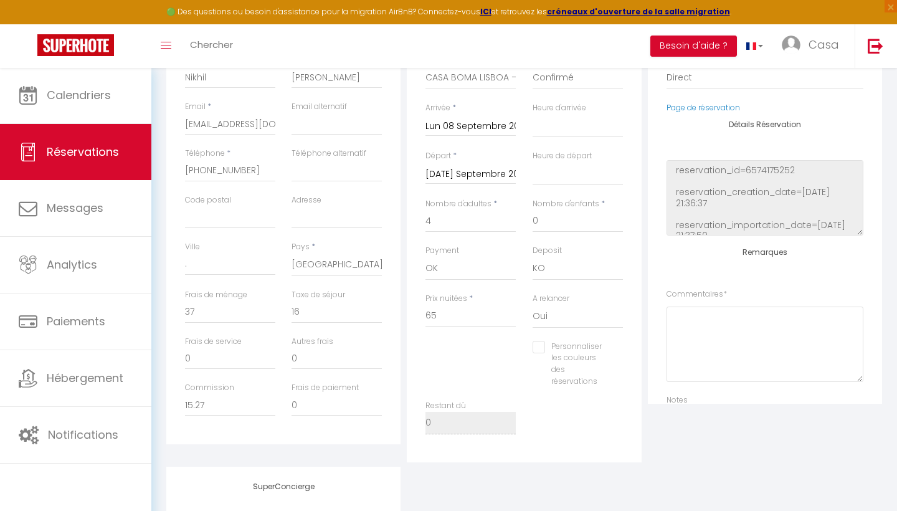
click at [405, 270] on div "Détails Réservation Appartement * CASA BOMA [GEOGRAPHIC_DATA] - MODERN & LUMINO…" at bounding box center [524, 230] width 240 height 463
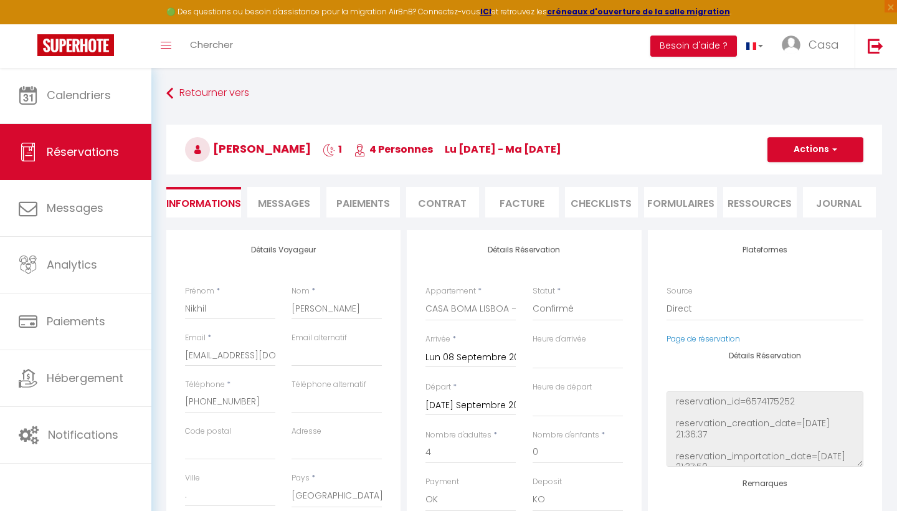
scroll to position [0, 0]
click at [817, 155] on button "Actions" at bounding box center [815, 149] width 96 height 25
click at [803, 171] on link "Enregistrer" at bounding box center [803, 177] width 98 height 16
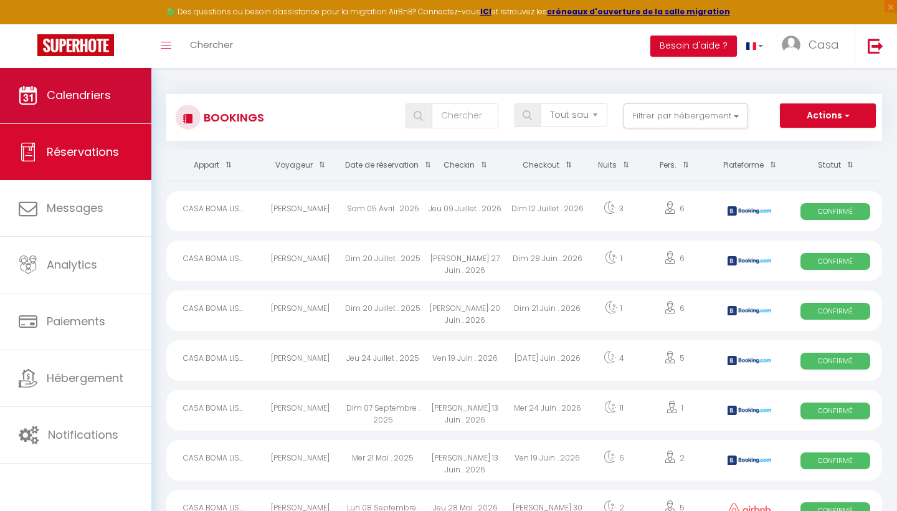
click at [125, 109] on link "Calendriers" at bounding box center [75, 95] width 151 height 56
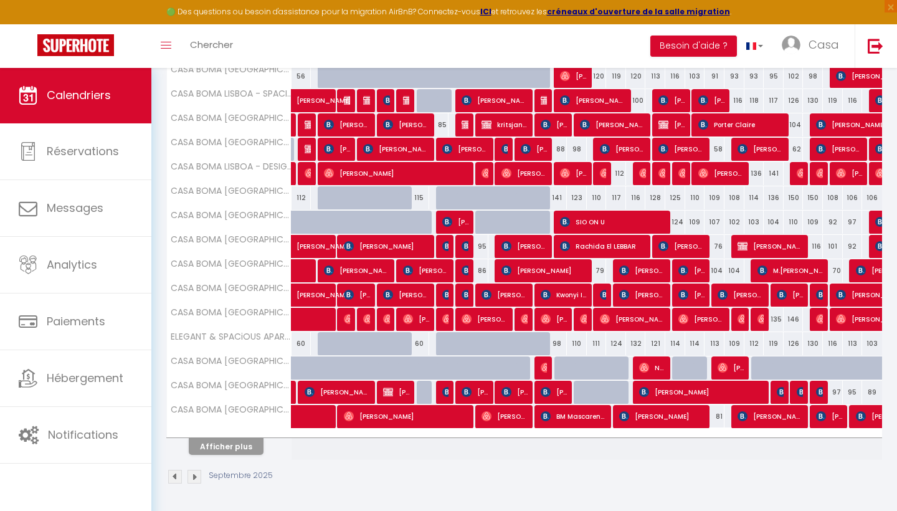
scroll to position [339, 0]
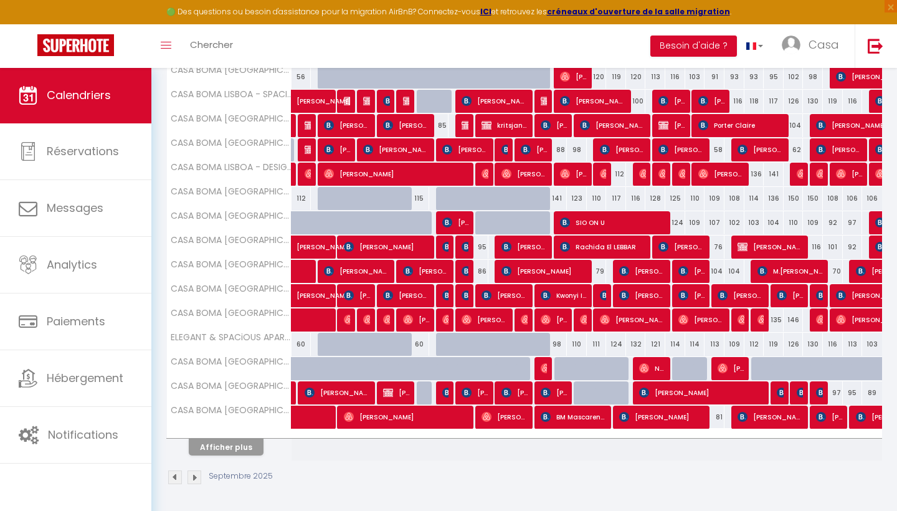
click at [250, 445] on button "Afficher plus" at bounding box center [226, 446] width 75 height 17
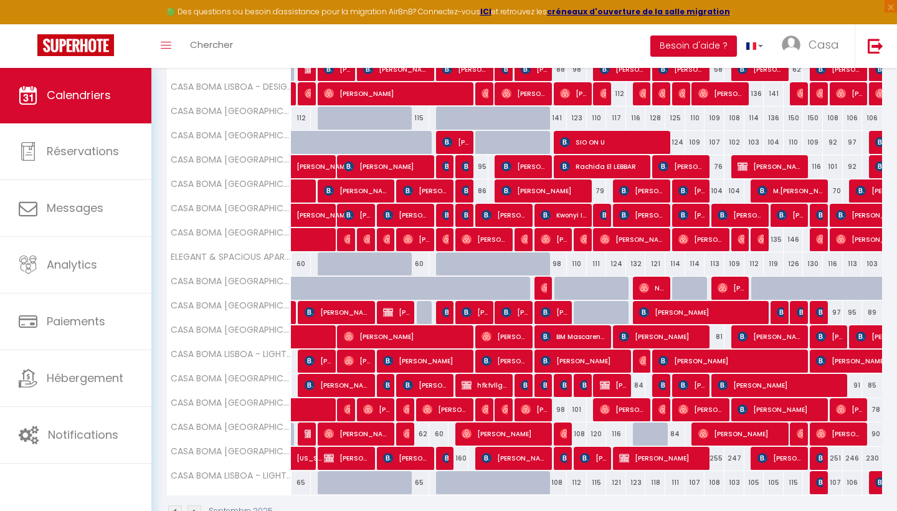
scroll to position [405, 0]
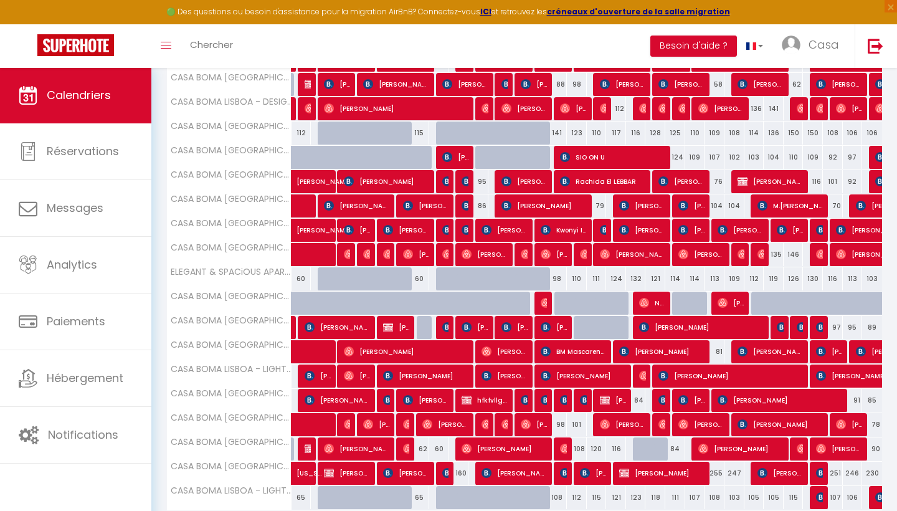
click at [456, 157] on span "[PERSON_NAME]" at bounding box center [455, 157] width 27 height 24
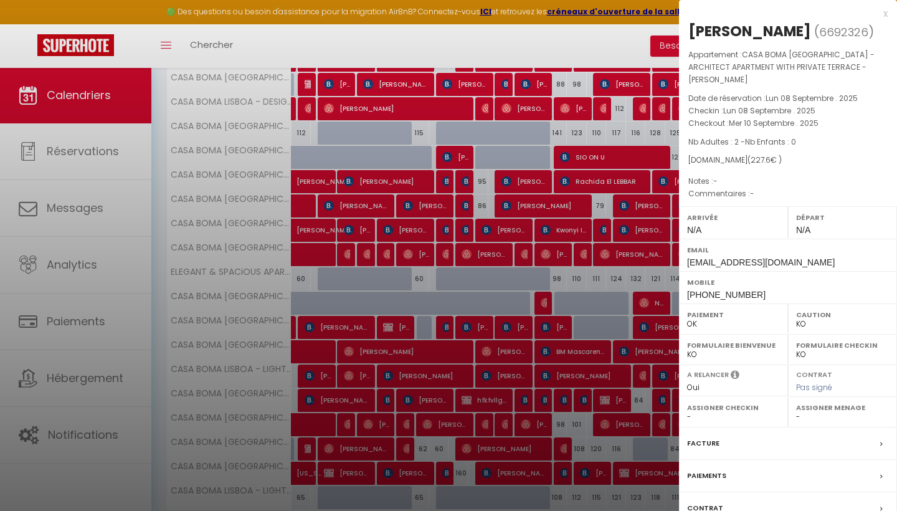
click at [884, 13] on div "x" at bounding box center [783, 13] width 209 height 15
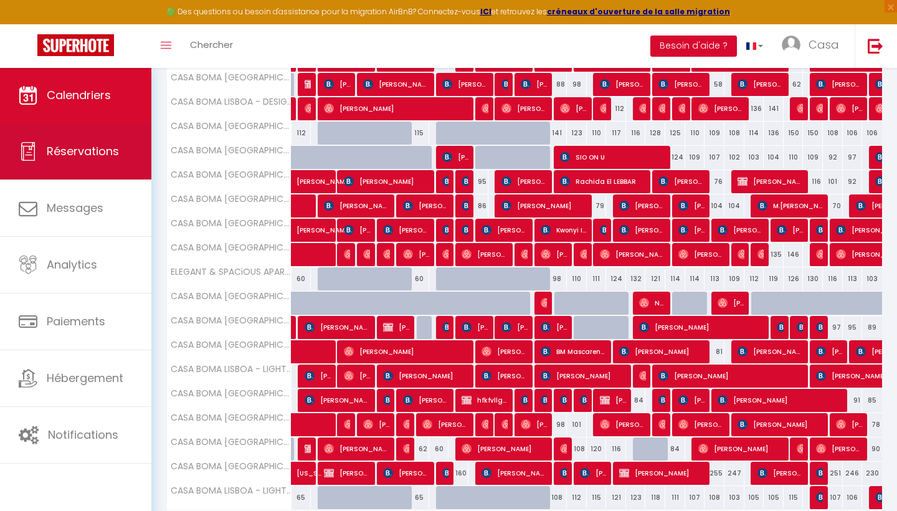
click at [118, 146] on link "Réservations" at bounding box center [75, 151] width 151 height 56
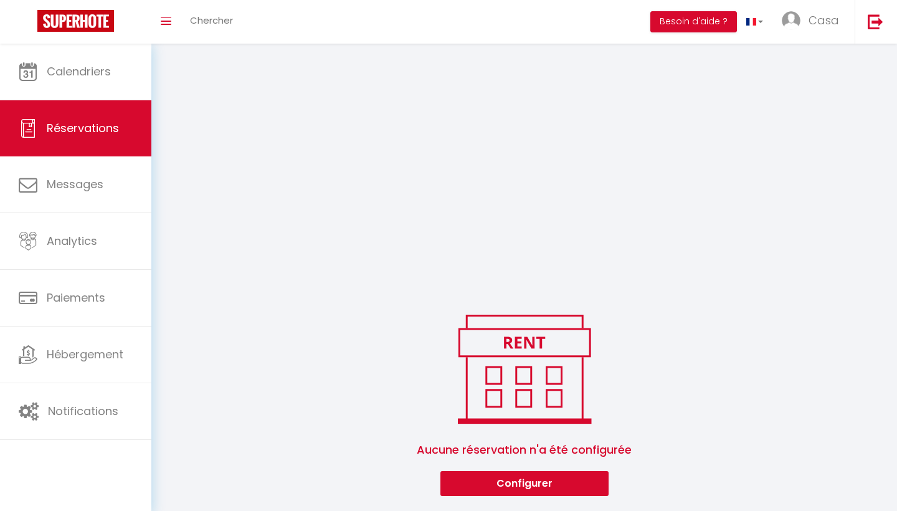
scroll to position [198, 0]
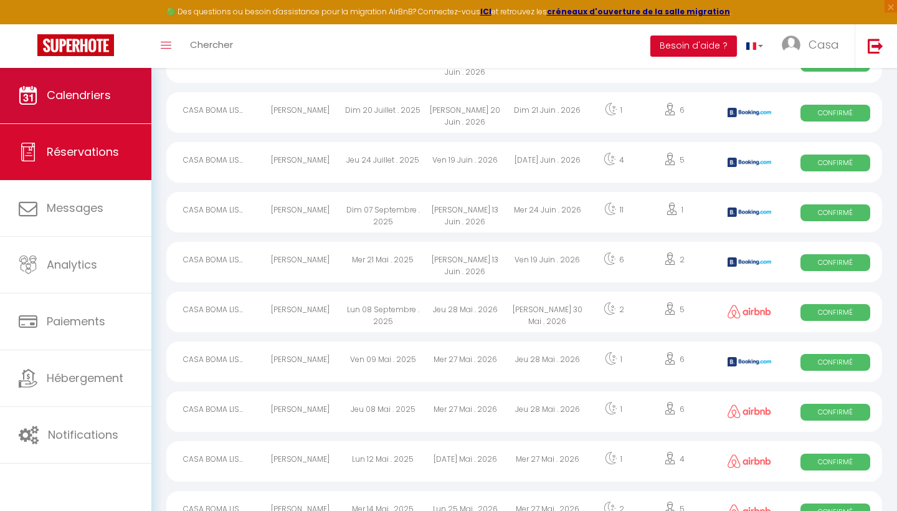
click at [115, 117] on link "Calendriers" at bounding box center [75, 95] width 151 height 56
